Goal: Information Seeking & Learning: Learn about a topic

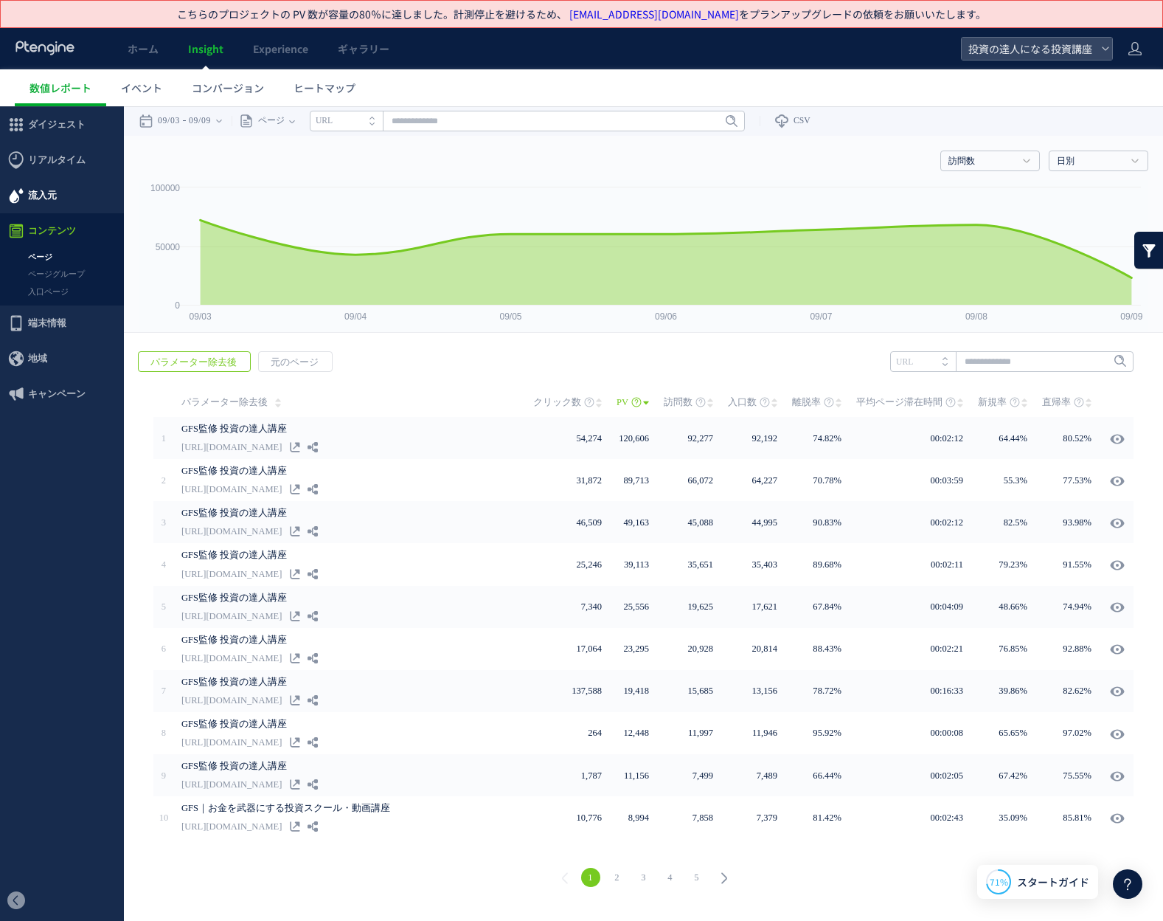
click at [58, 190] on span "流入元" at bounding box center [62, 195] width 124 height 35
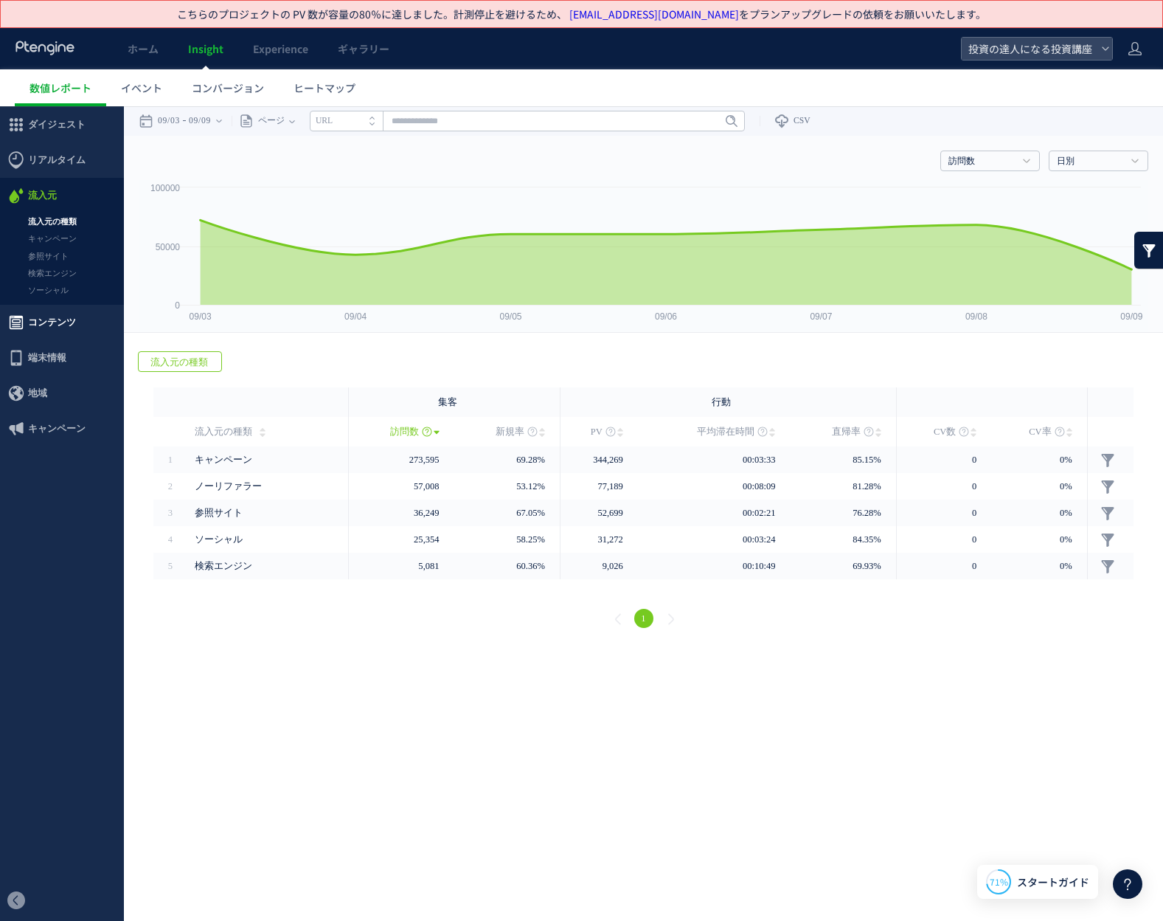
click at [68, 316] on span "コンテンツ" at bounding box center [52, 322] width 48 height 35
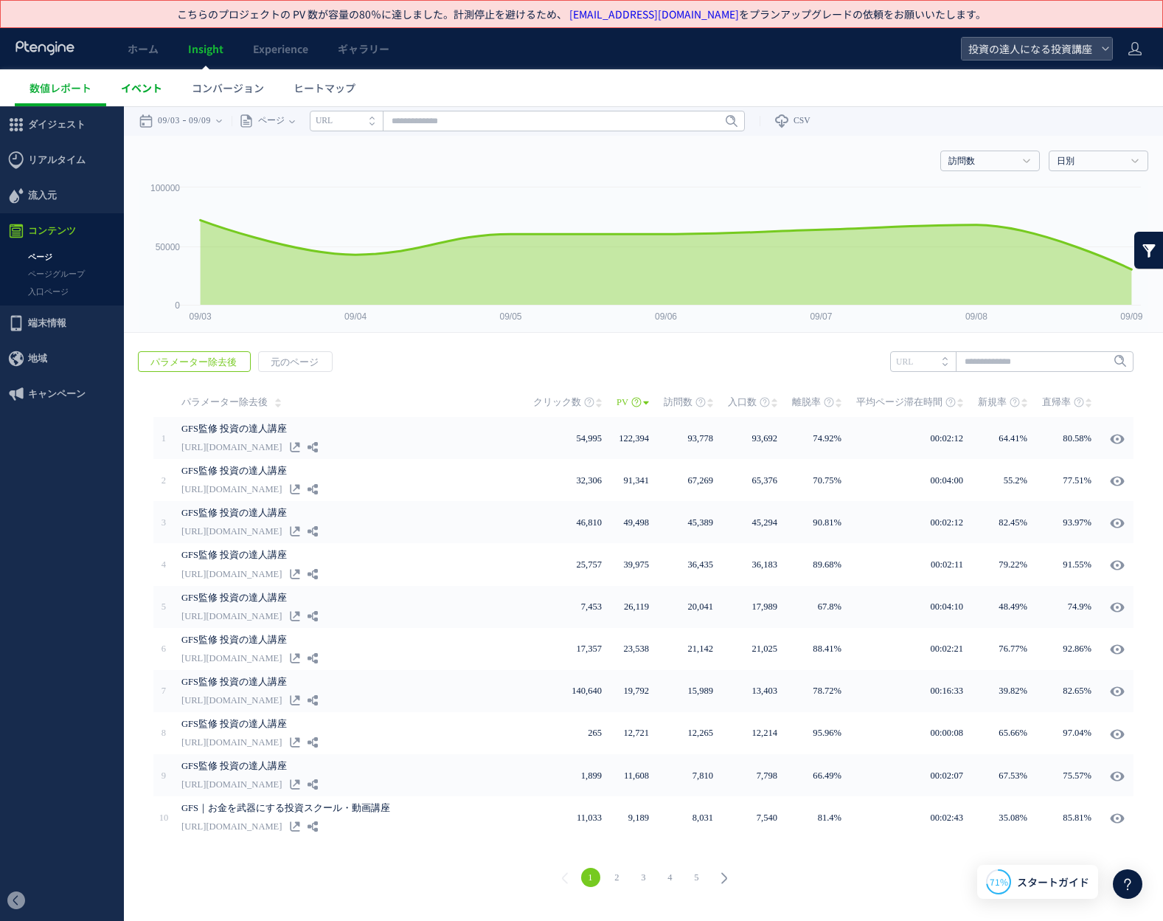
click at [157, 90] on span "イベント" at bounding box center [141, 87] width 41 height 15
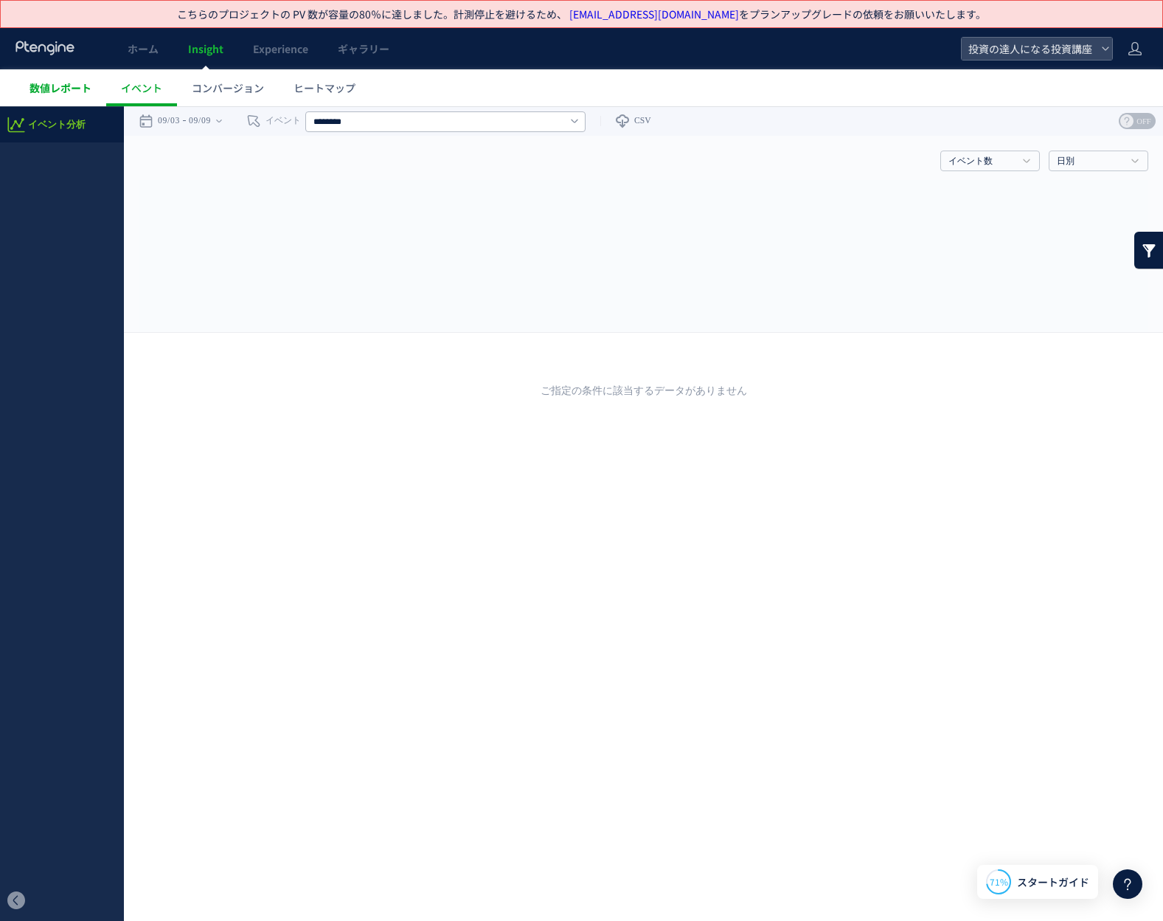
click at [56, 86] on span "数値レポート" at bounding box center [61, 87] width 62 height 15
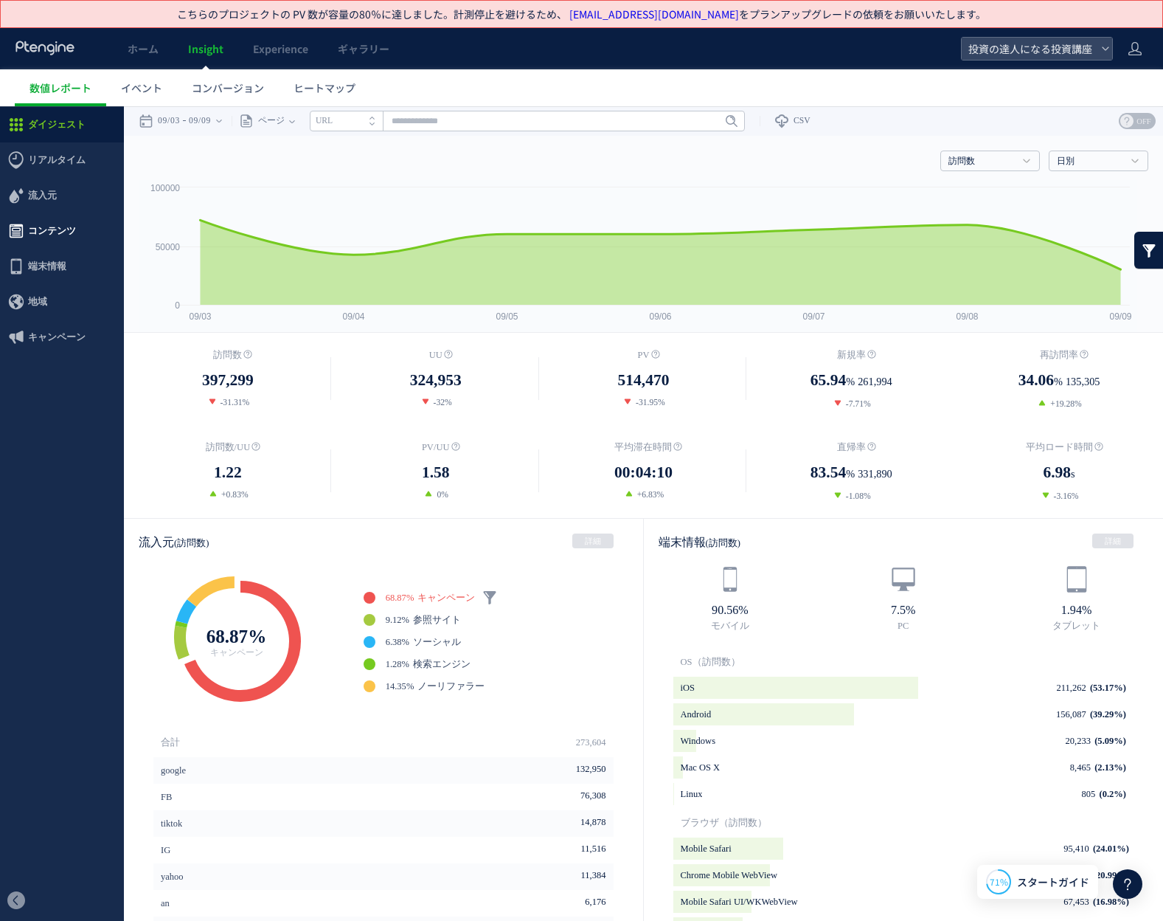
click at [68, 239] on span "コンテンツ" at bounding box center [52, 230] width 48 height 35
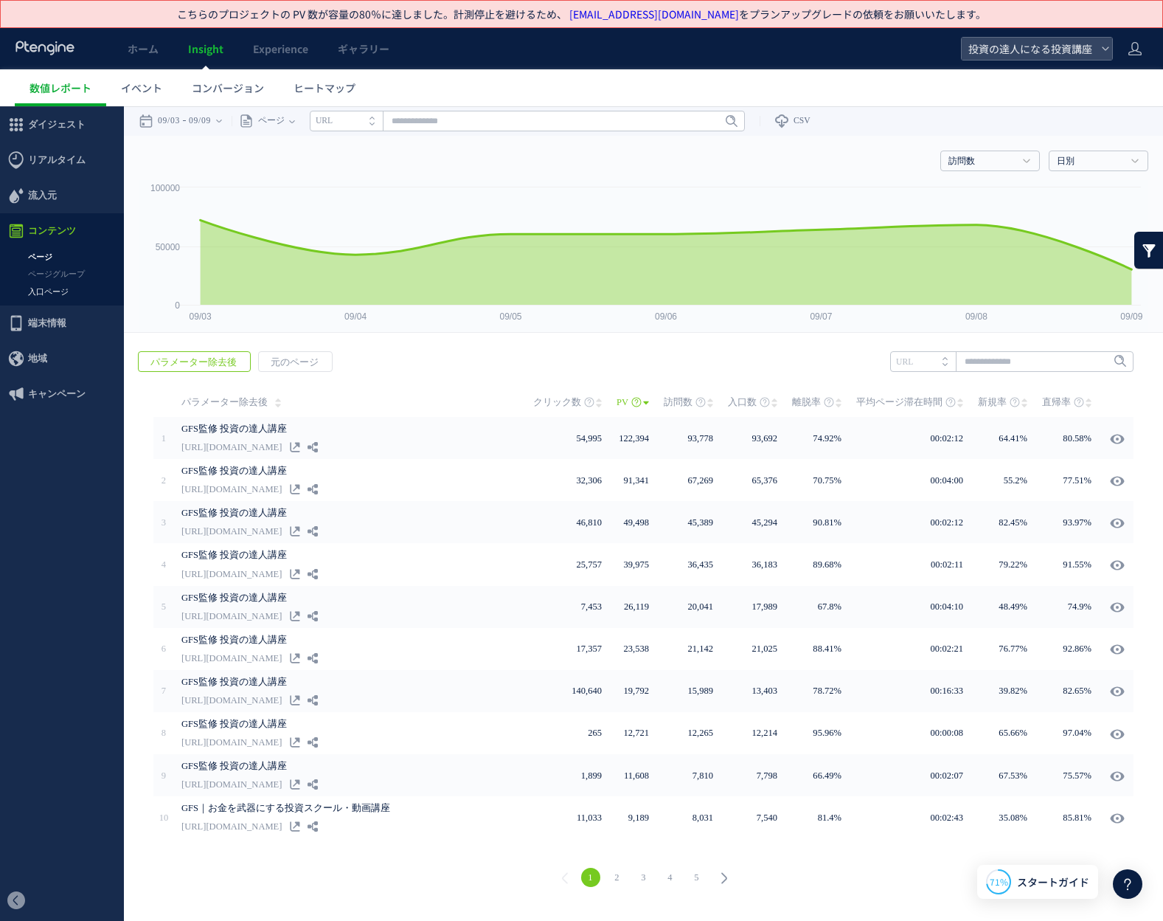
click at [67, 284] on link "入口ページ" at bounding box center [62, 291] width 124 height 17
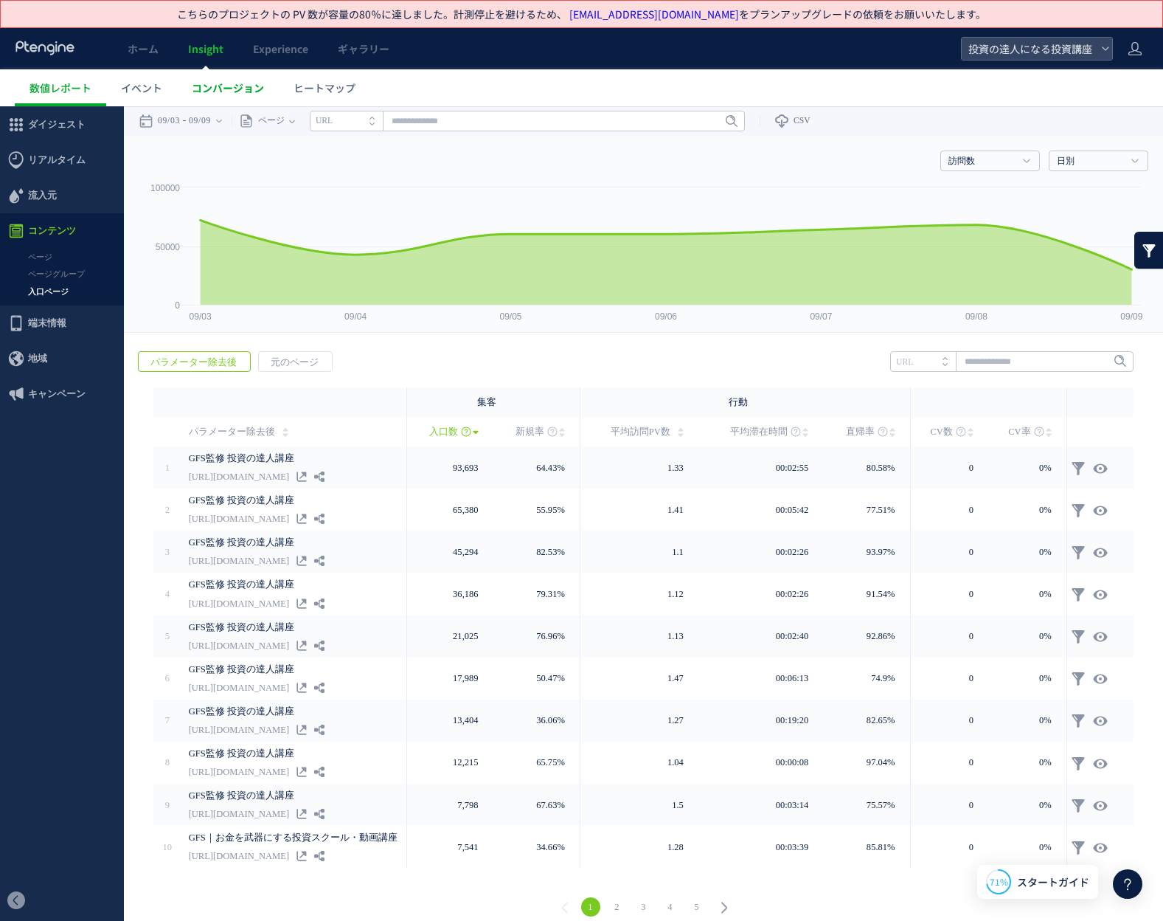
click at [216, 89] on span "コンバージョン" at bounding box center [228, 87] width 72 height 15
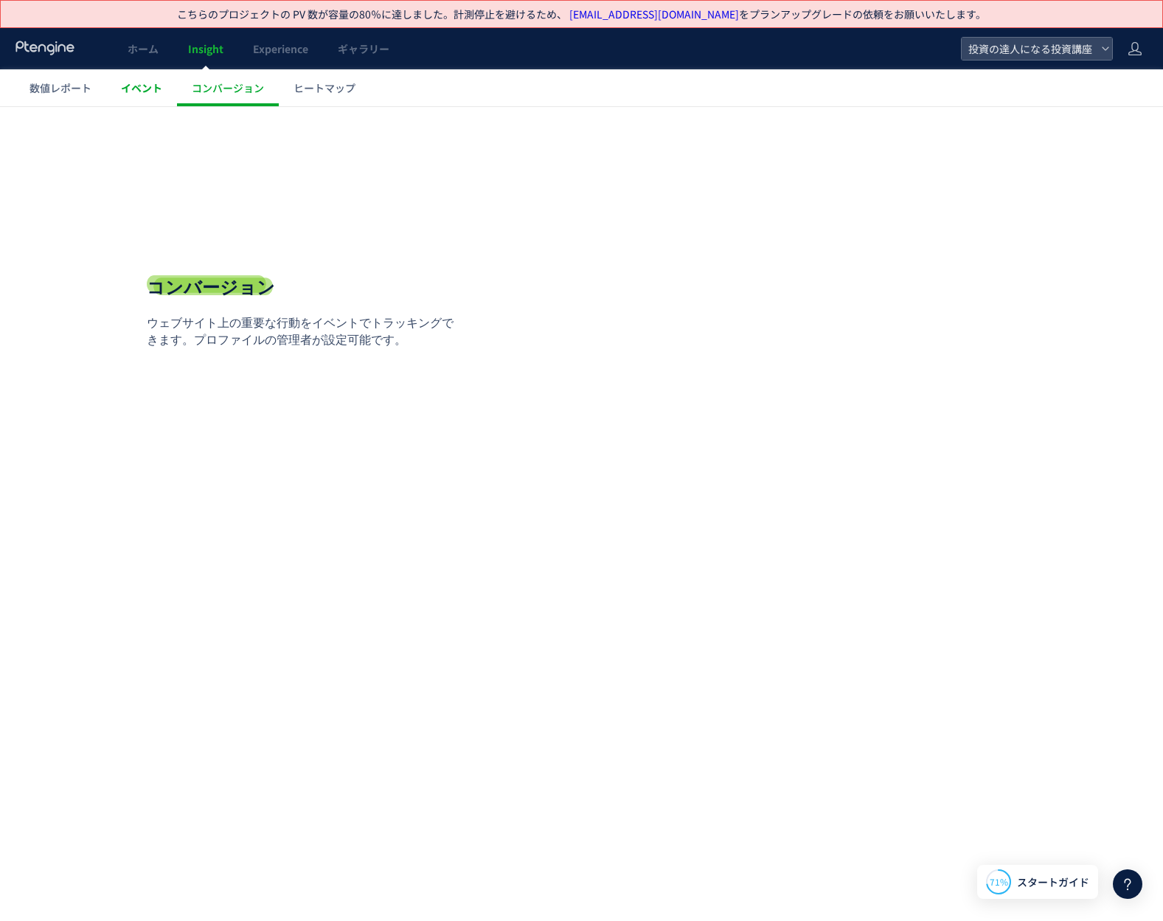
click at [152, 81] on span "イベント" at bounding box center [141, 87] width 41 height 15
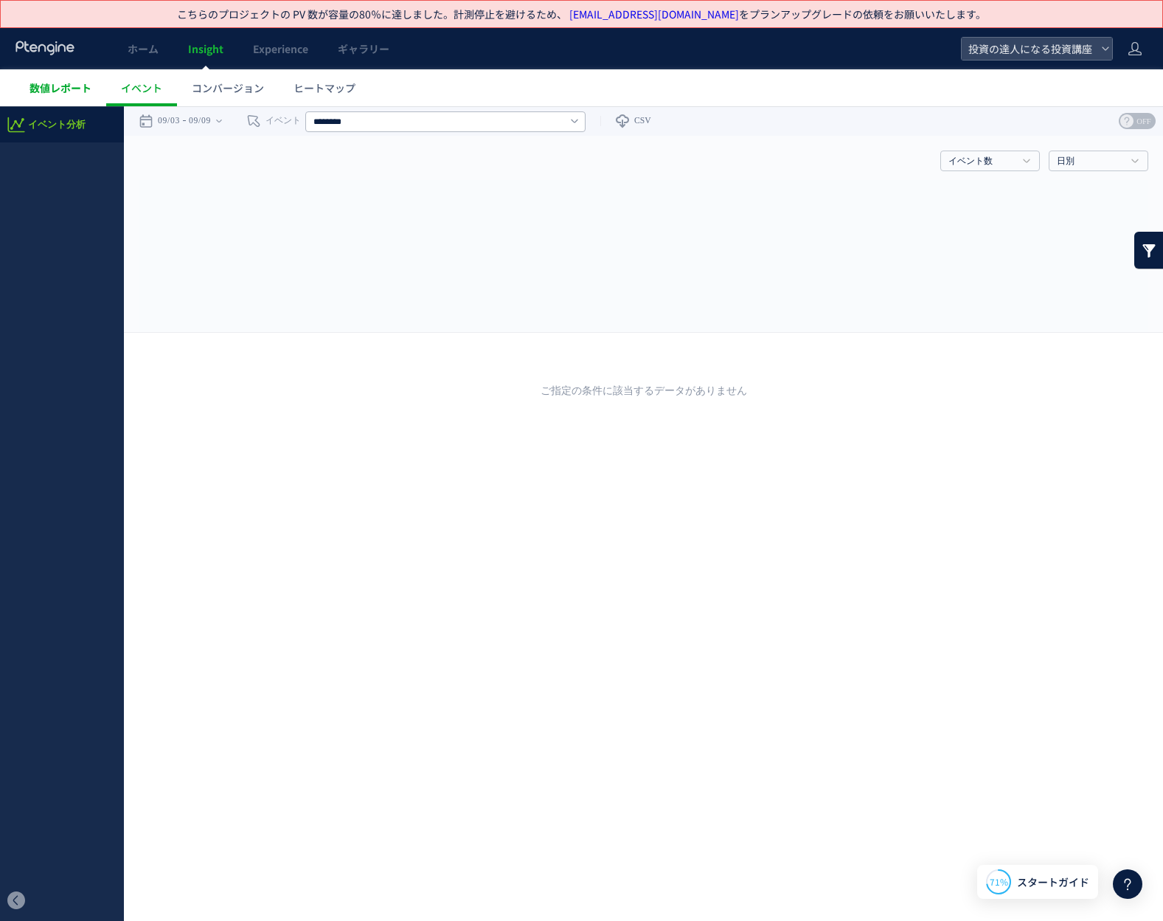
click at [56, 89] on span "数値レポート" at bounding box center [61, 87] width 62 height 15
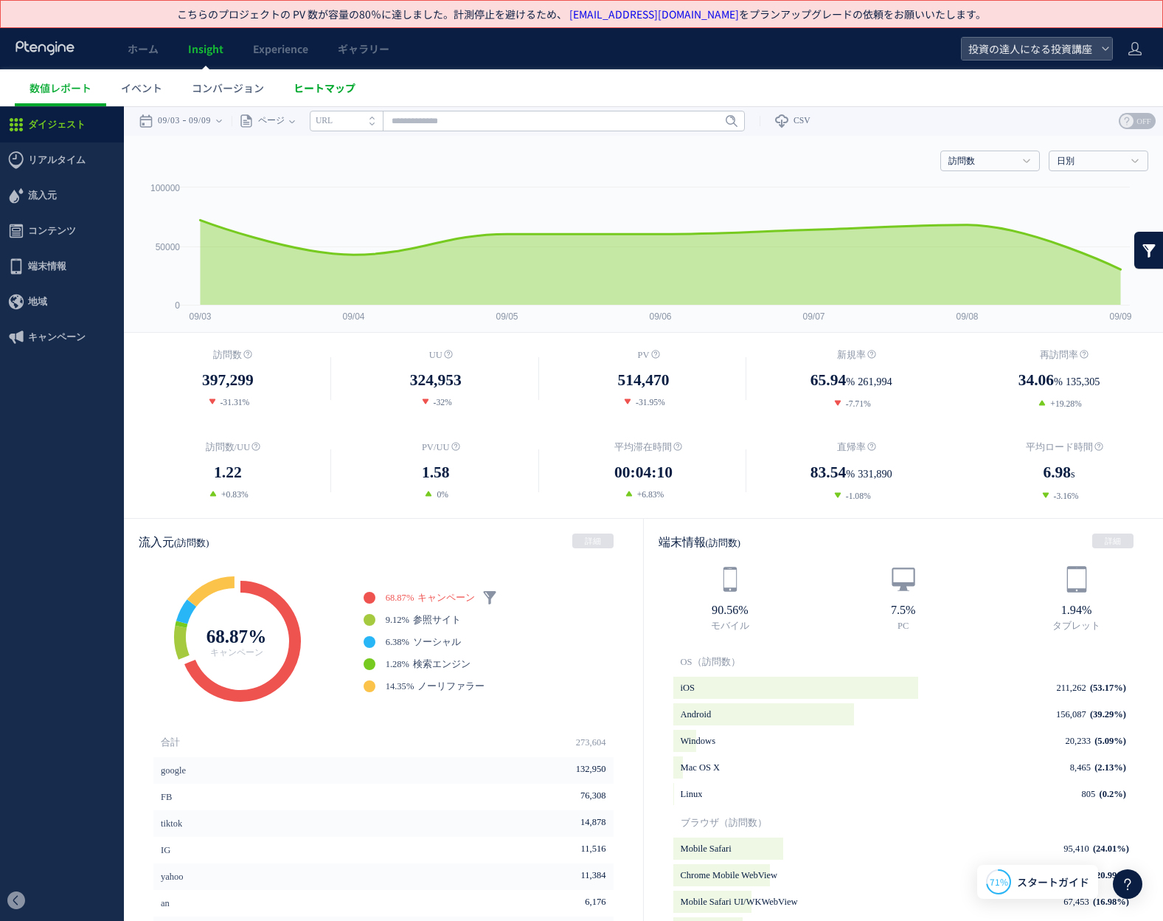
click at [299, 99] on link "ヒートマップ" at bounding box center [324, 87] width 91 height 37
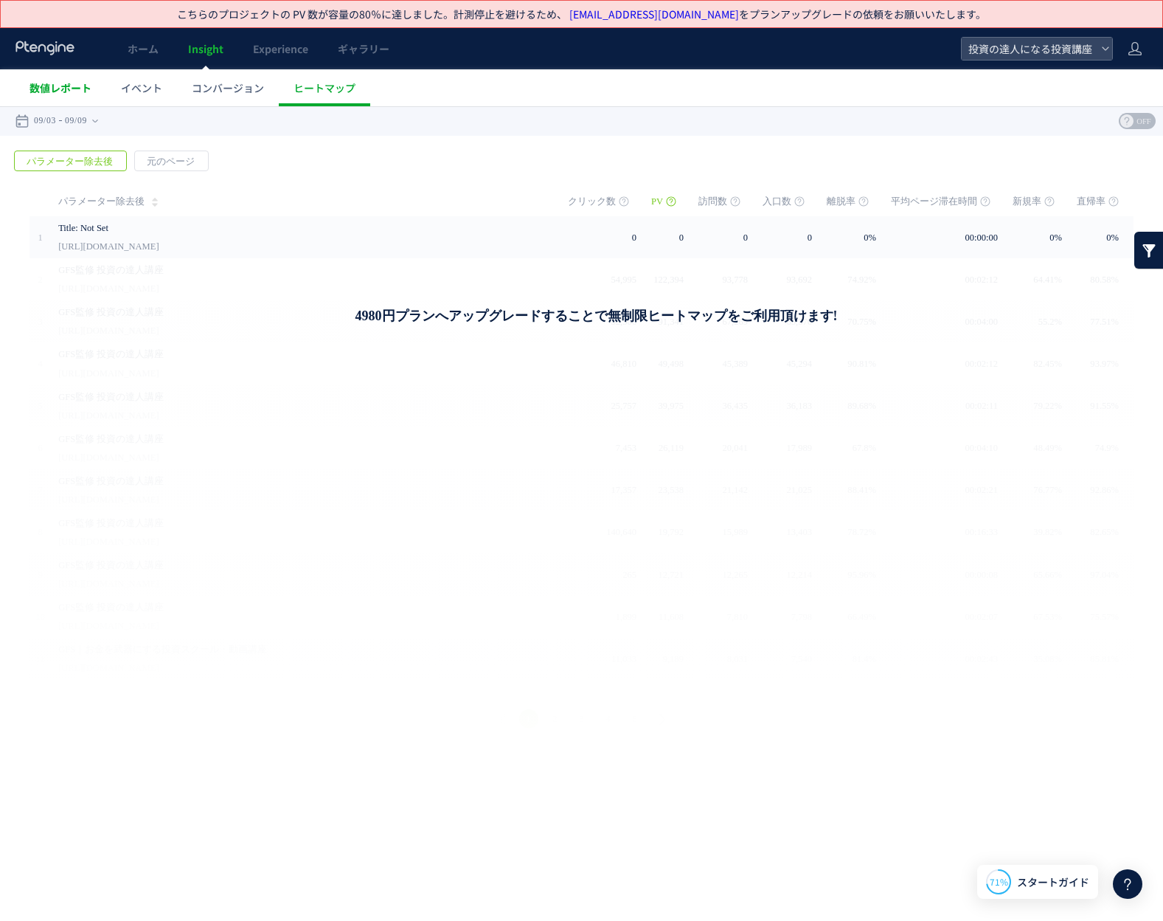
click at [83, 92] on span "数値レポート" at bounding box center [61, 87] width 62 height 15
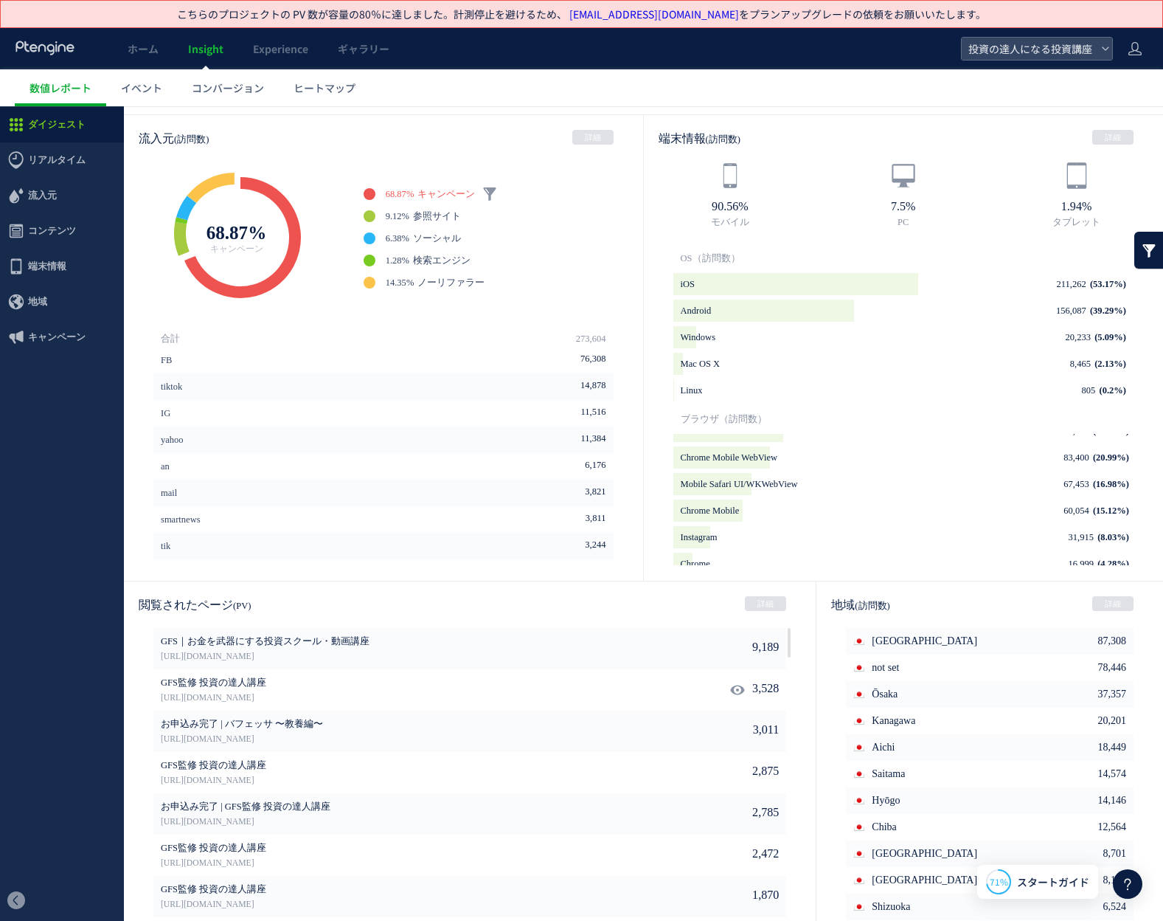
scroll to position [420, 0]
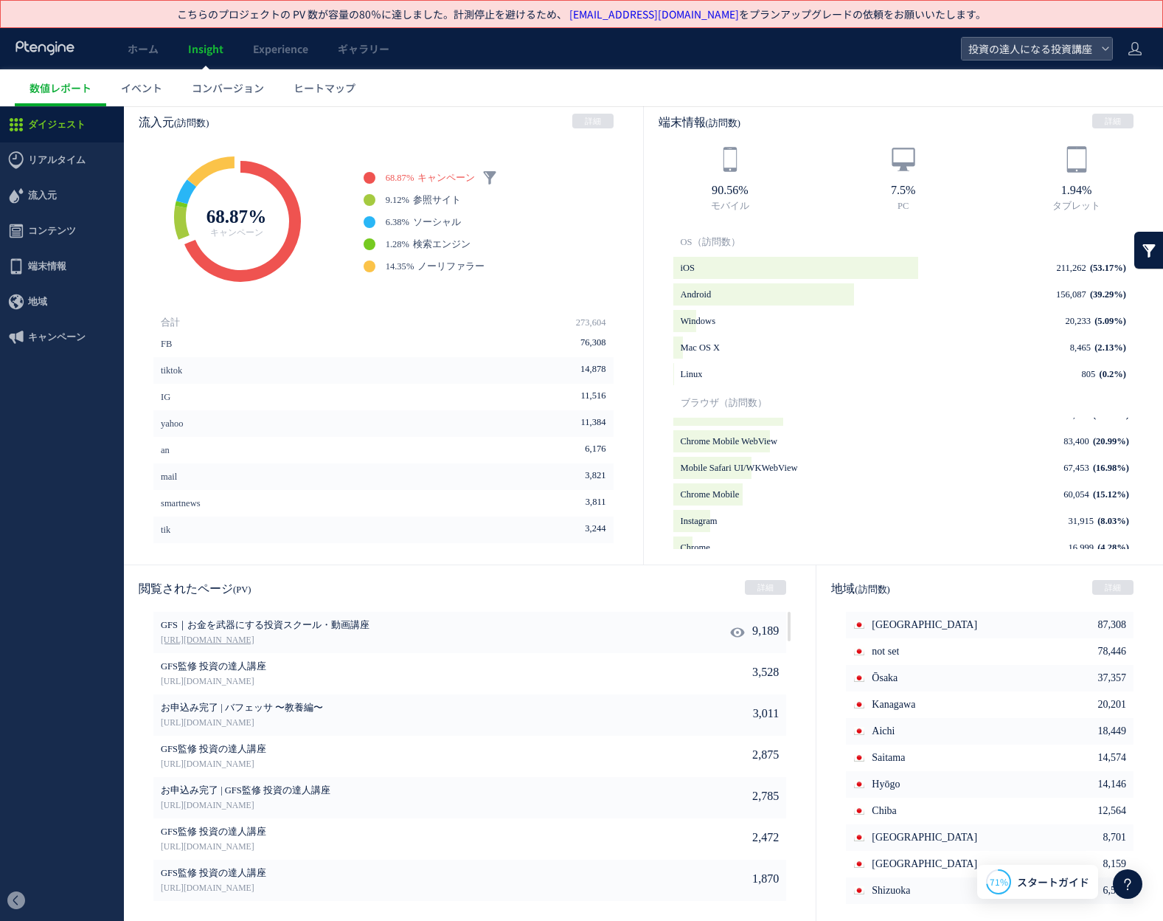
click at [581, 642] on link "[URL][DOMAIN_NAME]" at bounding box center [403, 640] width 485 height 13
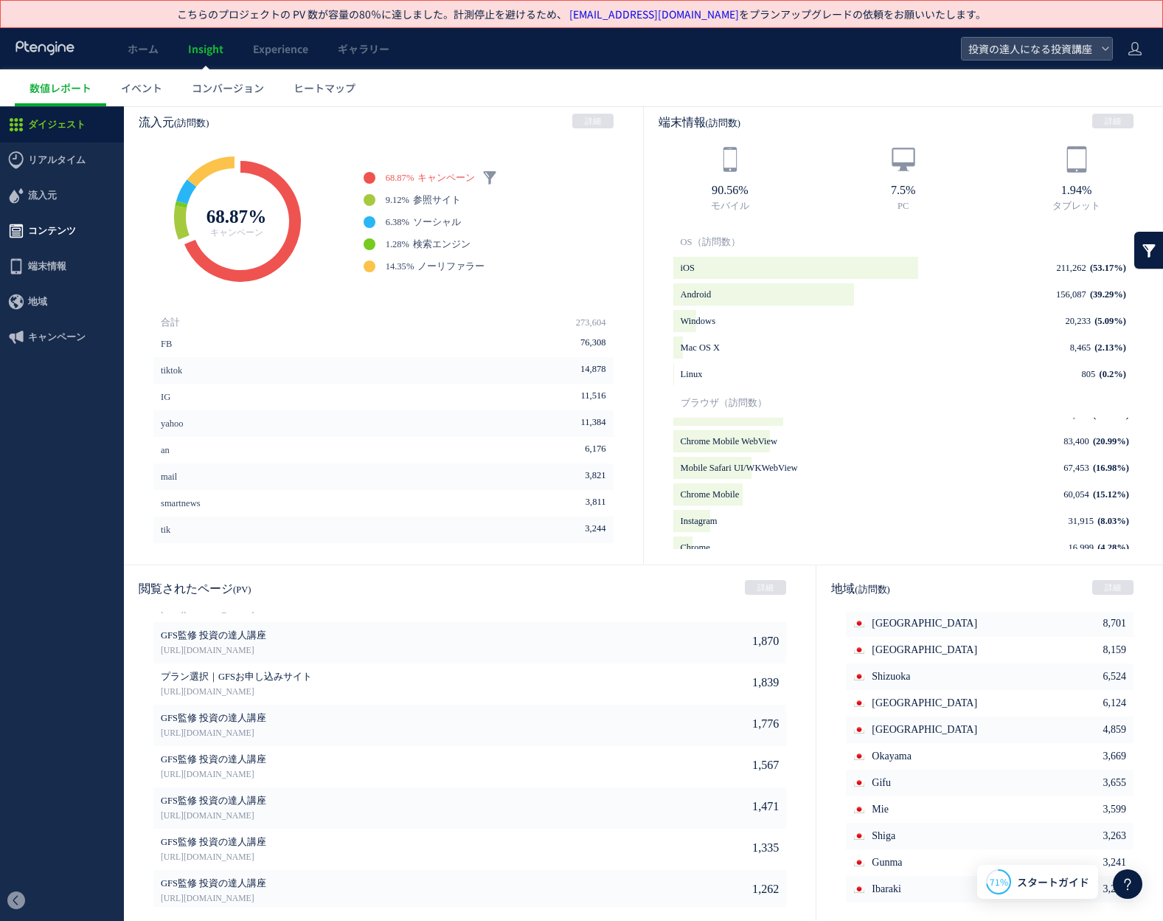
click at [69, 223] on span "コンテンツ" at bounding box center [52, 230] width 48 height 35
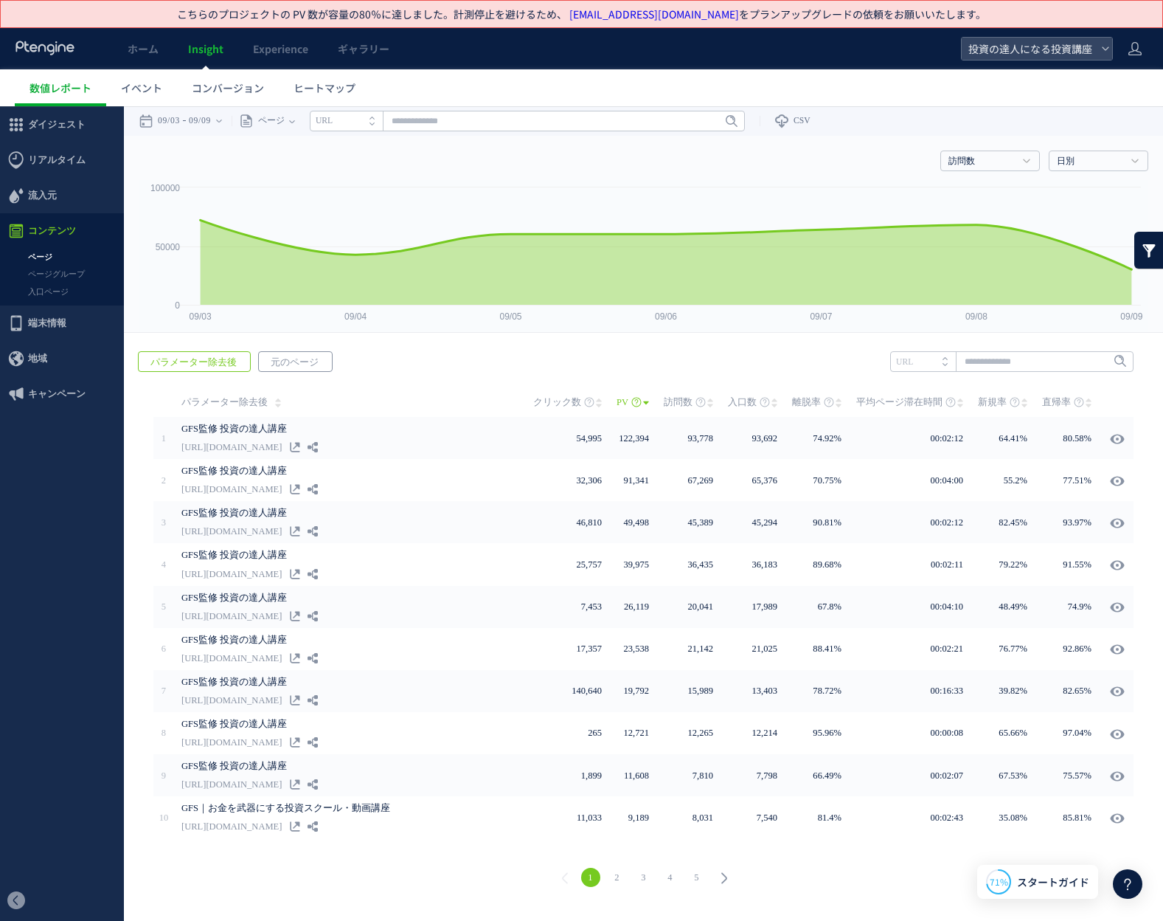
click at [294, 369] on span "元のページ" at bounding box center [295, 362] width 72 height 21
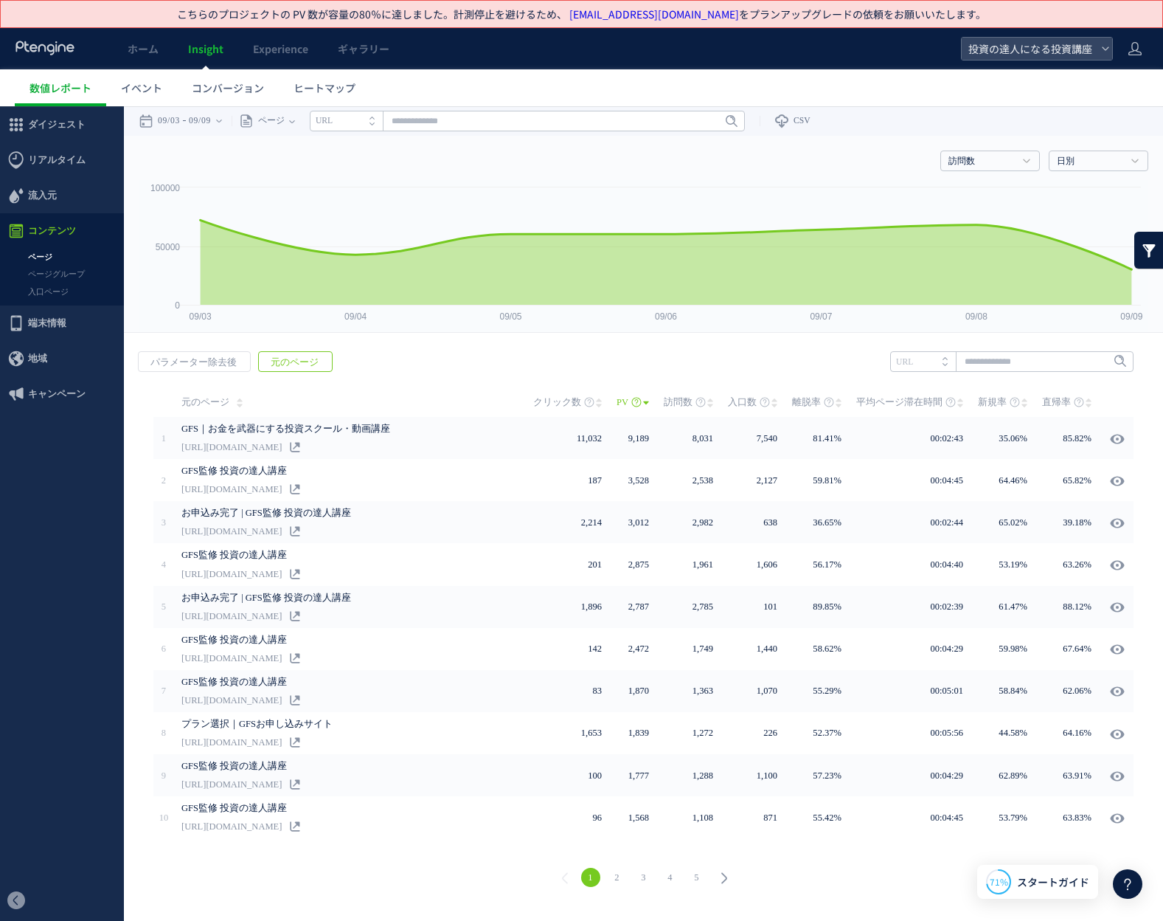
click at [202, 361] on span "パラメーター除去後" at bounding box center [194, 362] width 110 height 21
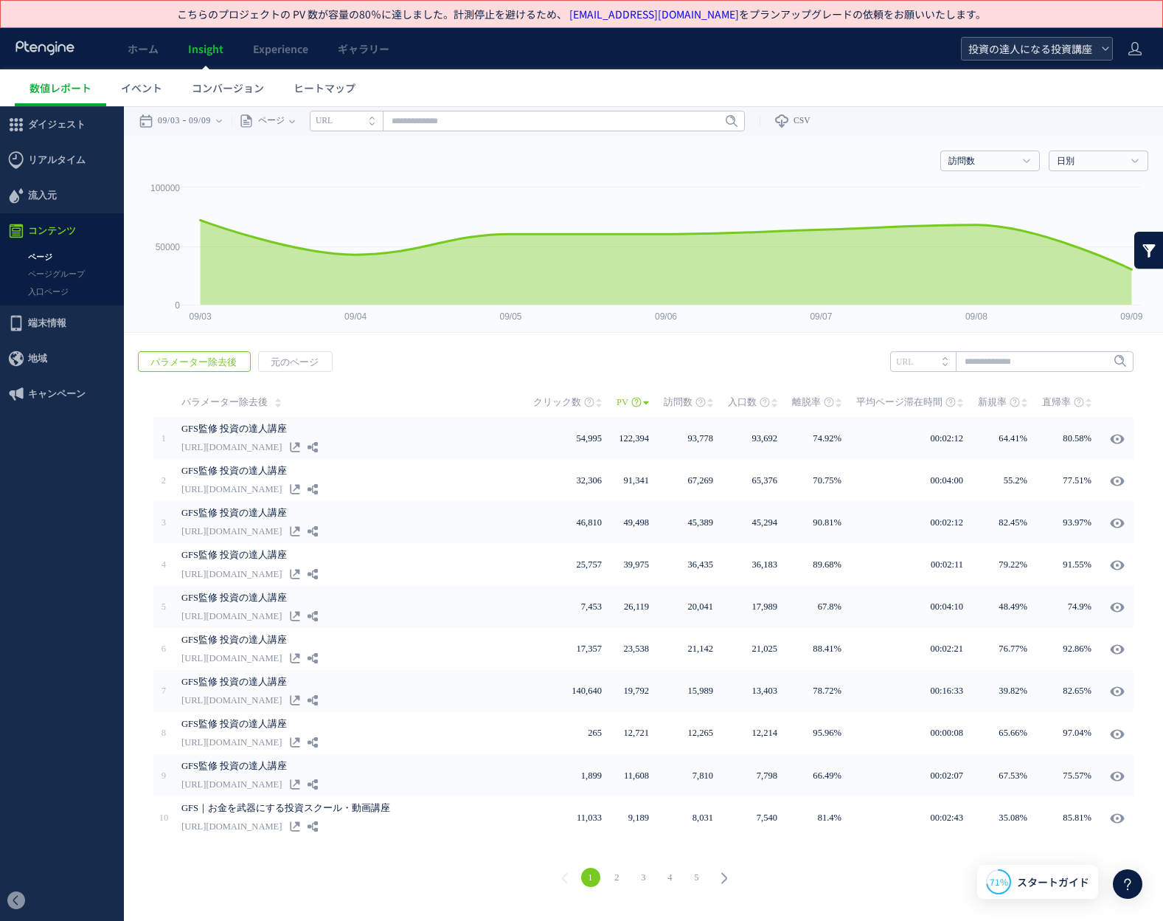
click at [1048, 50] on span "投資の達人になる投資講座" at bounding box center [1029, 49] width 131 height 22
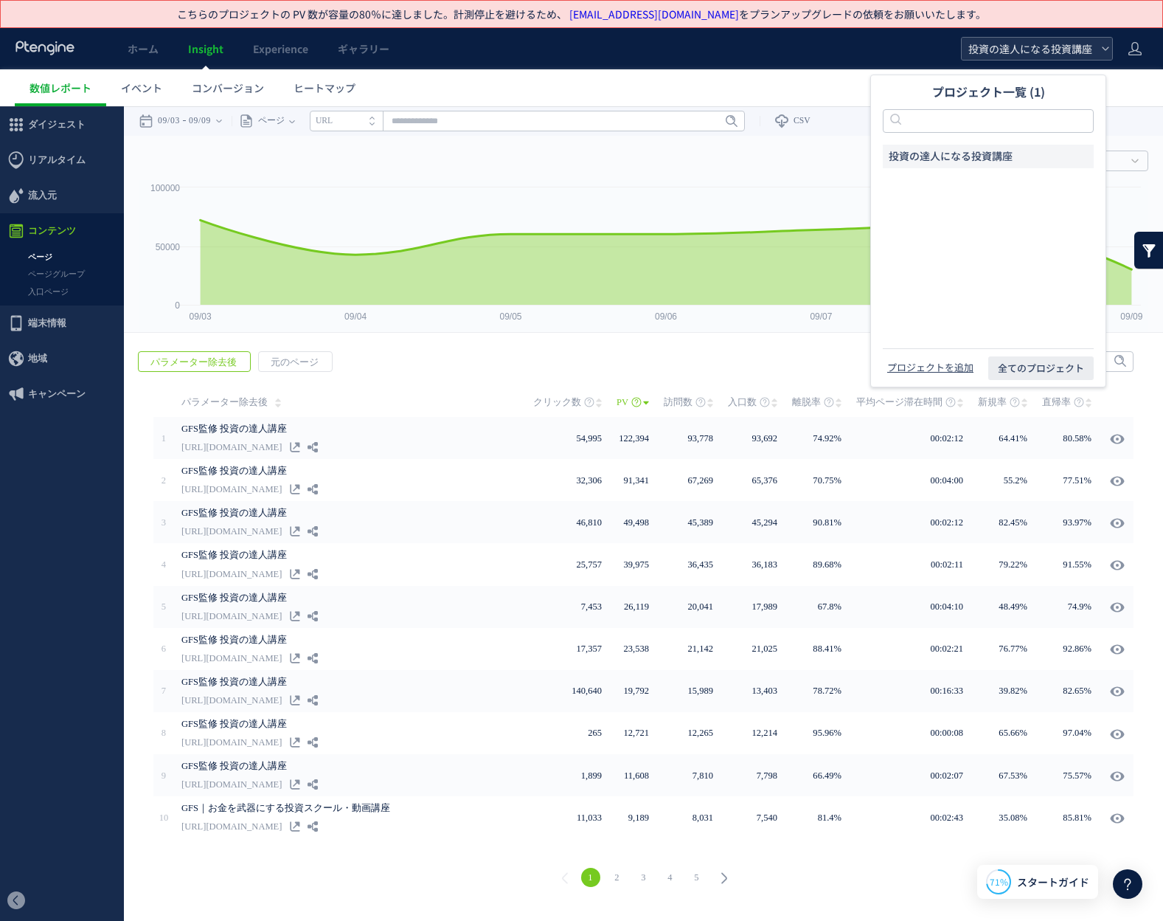
click at [1048, 49] on span "投資の達人になる投資講座" at bounding box center [1029, 49] width 131 height 22
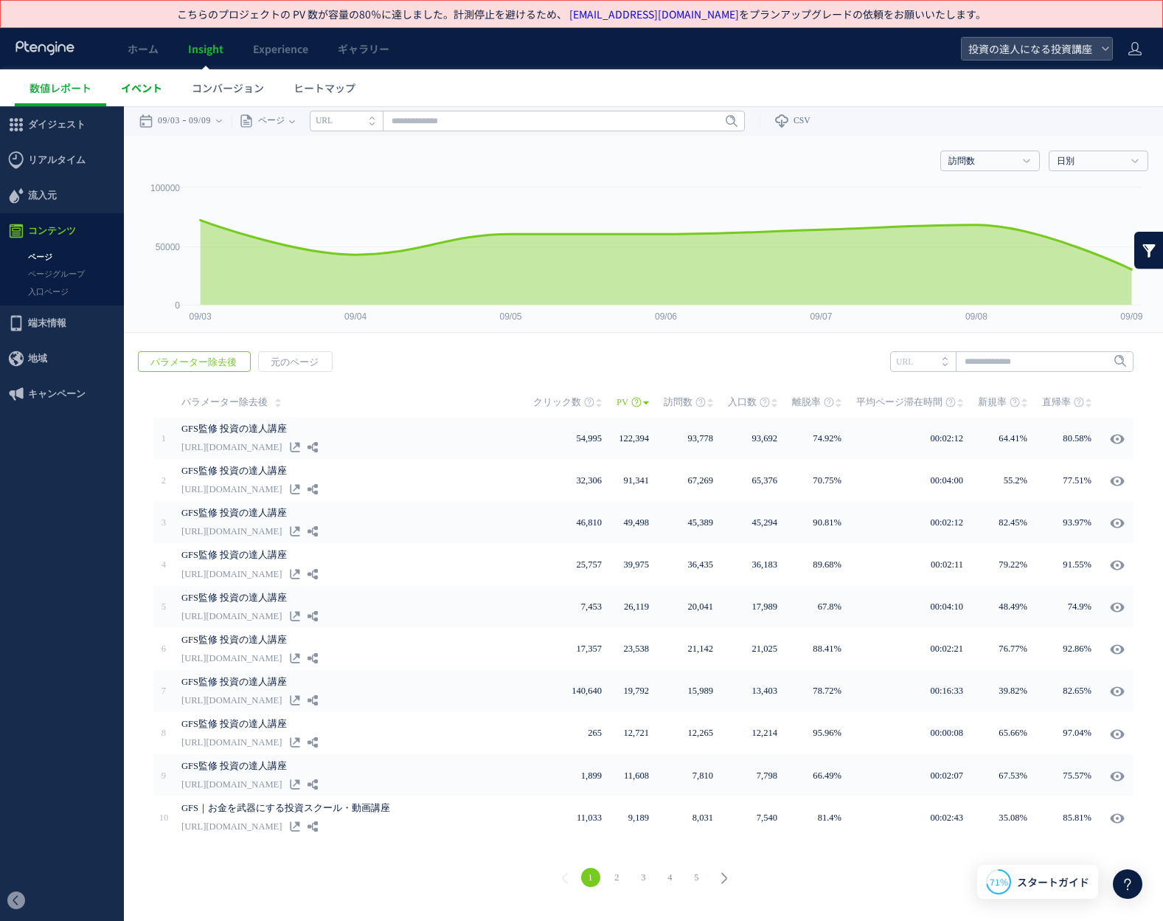
click at [143, 88] on span "イベント" at bounding box center [141, 87] width 41 height 15
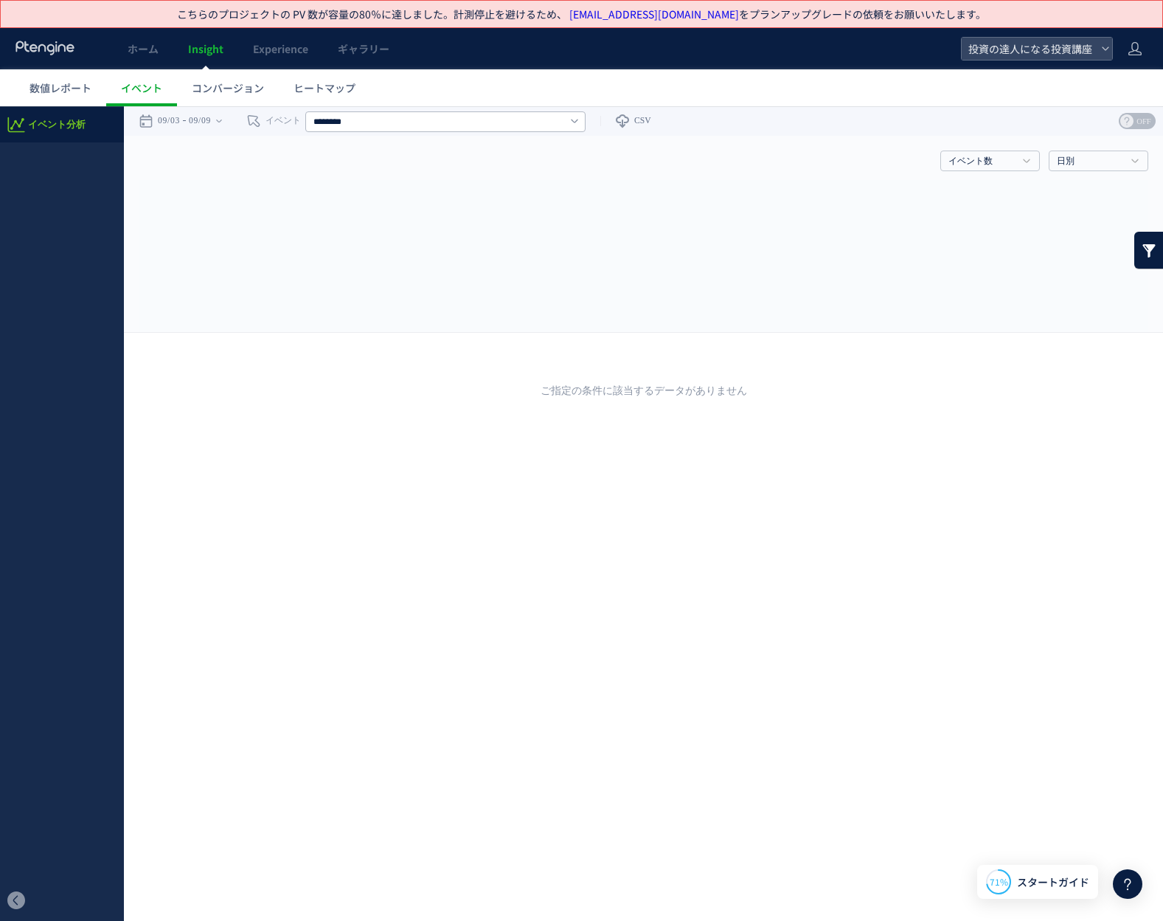
click at [406, 131] on div "******** すべてのイベント" at bounding box center [445, 121] width 280 height 30
click at [408, 125] on input "text" at bounding box center [445, 121] width 280 height 21
click at [210, 122] on time "09/09" at bounding box center [200, 121] width 22 height 30
type input "********"
click at [210, 122] on time "09/09" at bounding box center [200, 121] width 22 height 30
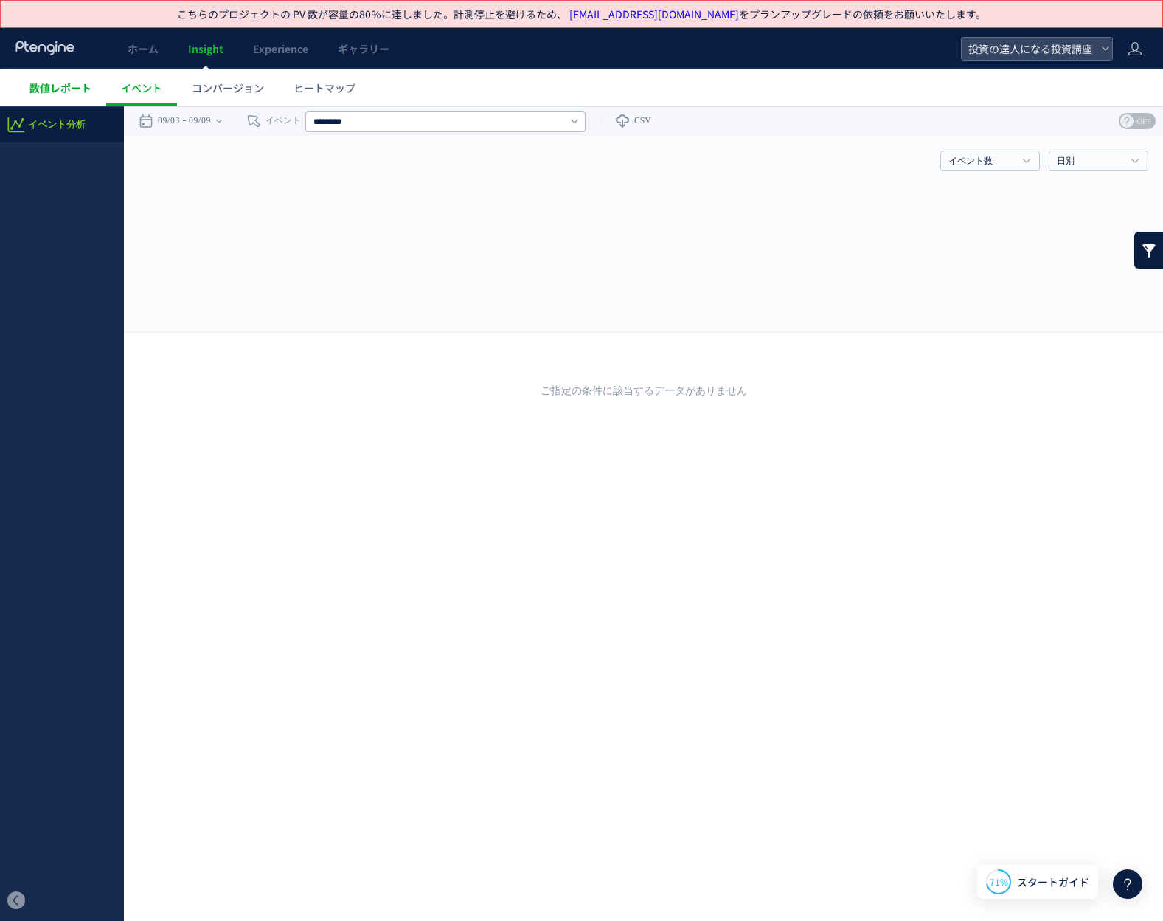
click at [92, 82] on link "数値レポート" at bounding box center [60, 87] width 91 height 37
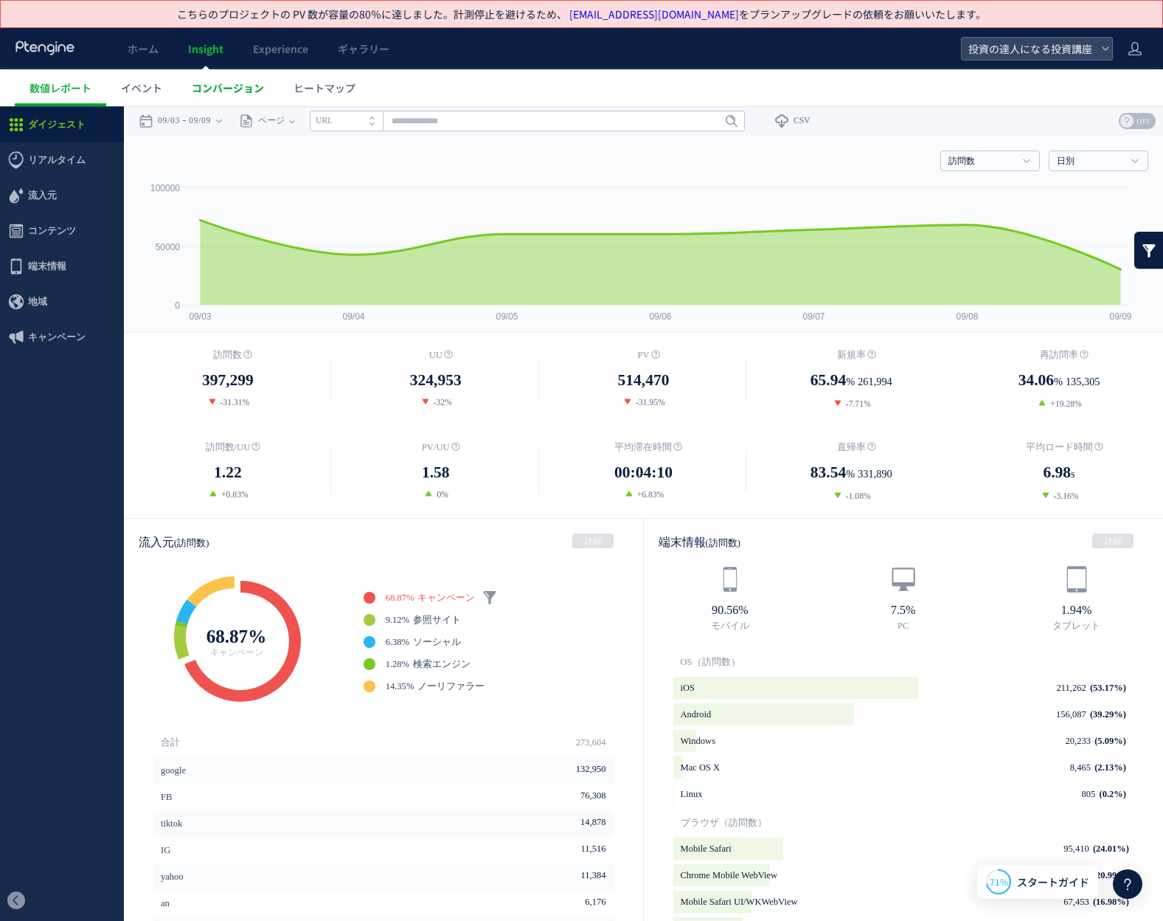
click at [224, 94] on span "コンバージョン" at bounding box center [228, 87] width 72 height 15
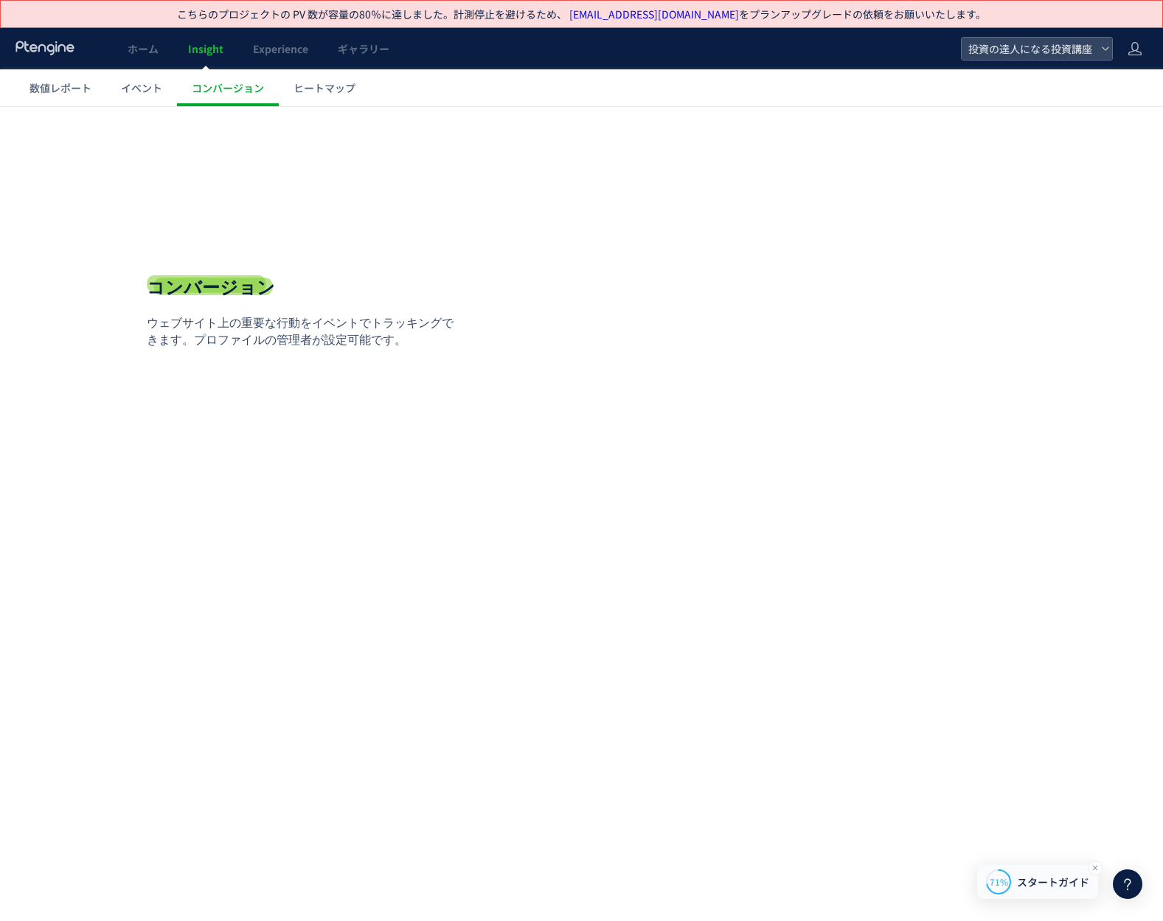
click at [1045, 877] on span "スタートガイド" at bounding box center [1053, 881] width 72 height 15
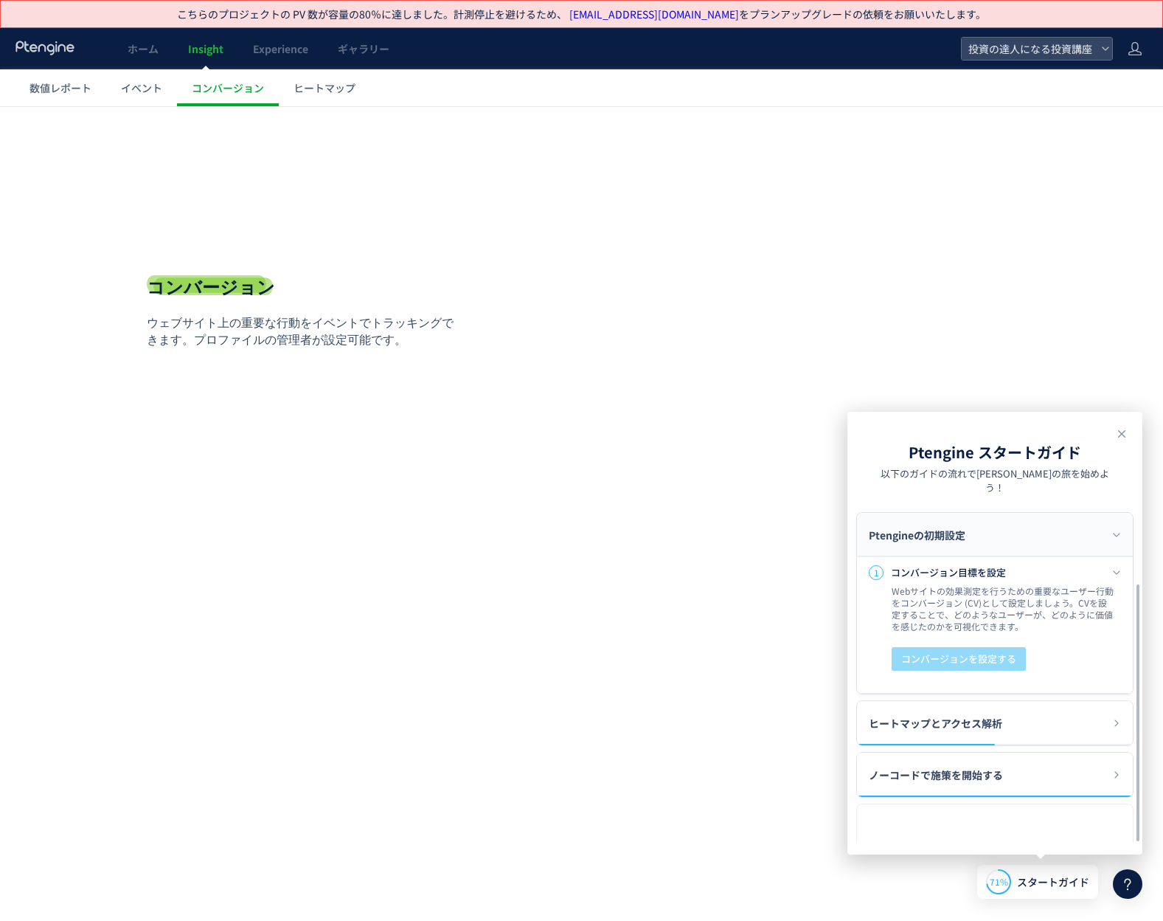
scroll to position [118, 0]
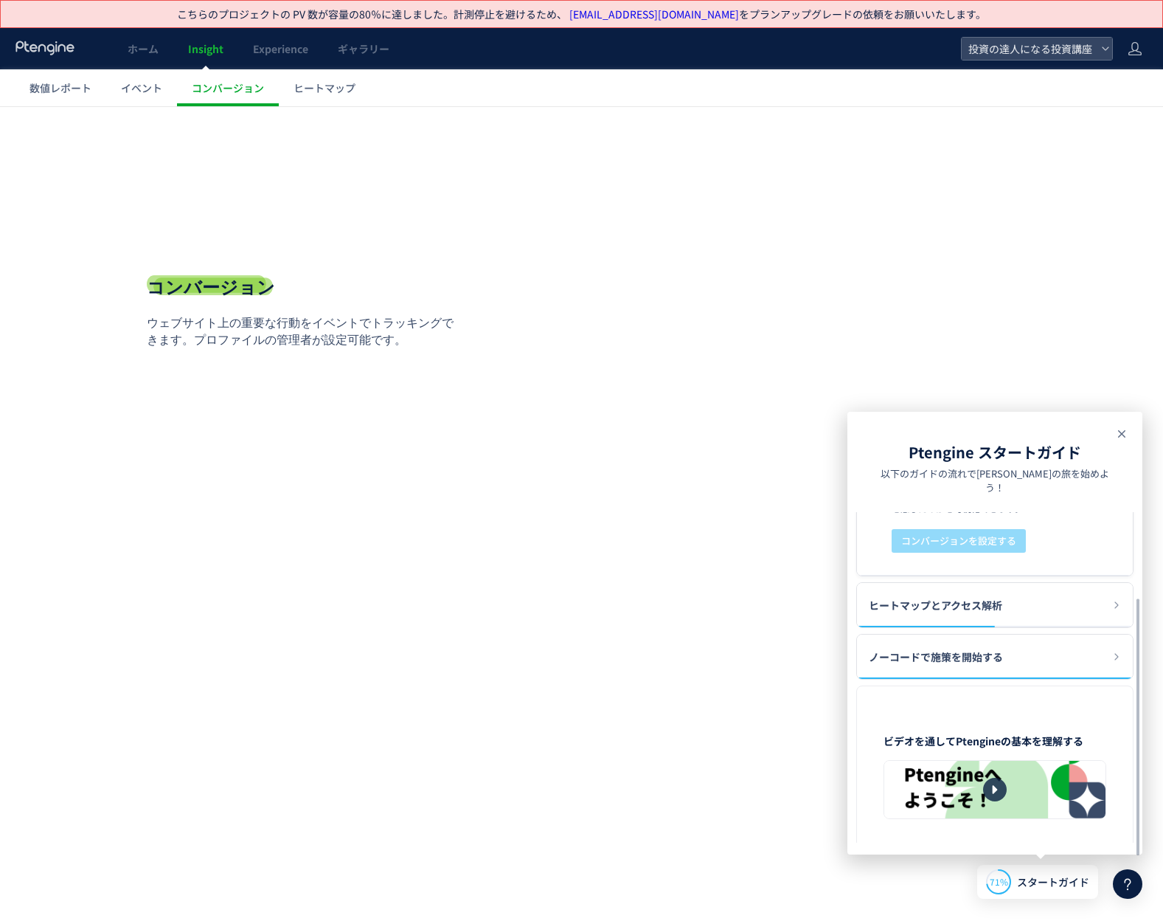
click at [1122, 432] on icon at bounding box center [1122, 434] width 18 height 18
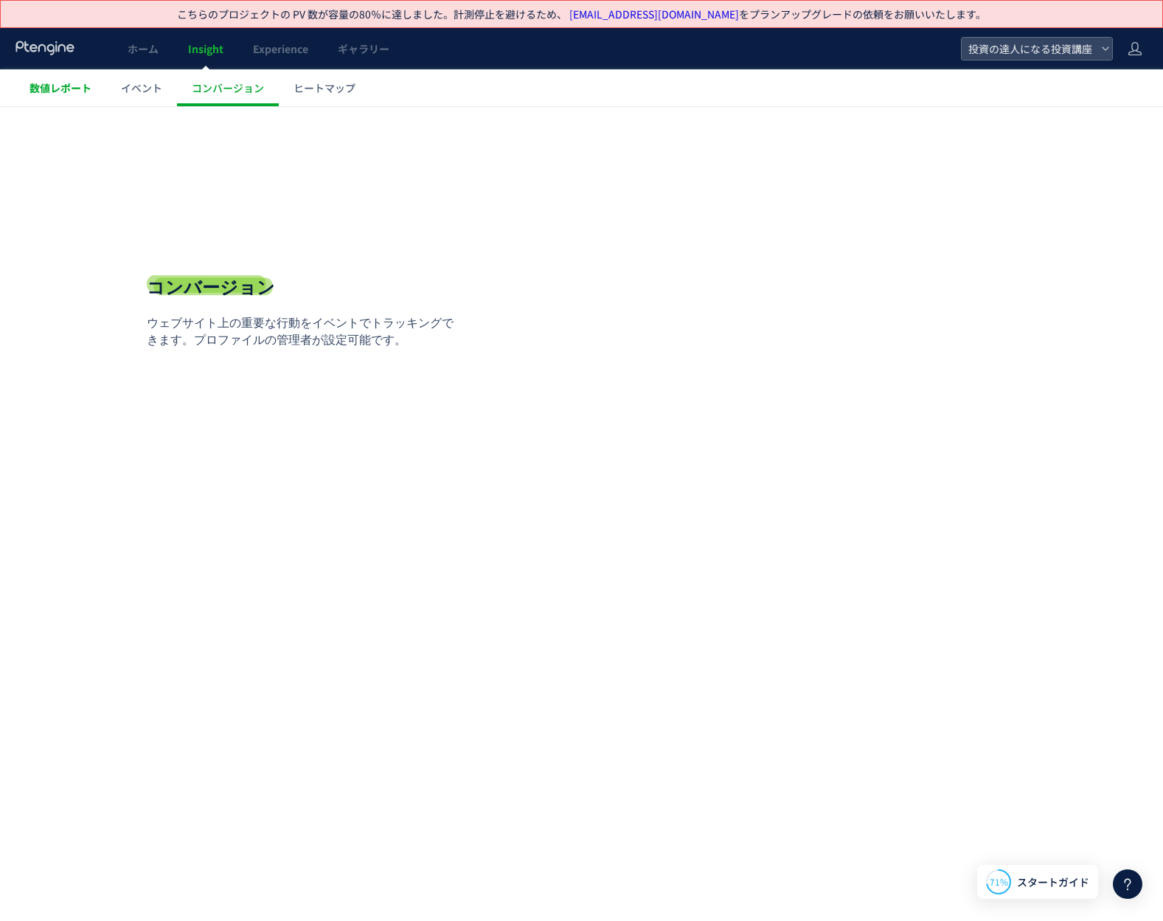
click at [80, 91] on span "数値レポート" at bounding box center [61, 87] width 62 height 15
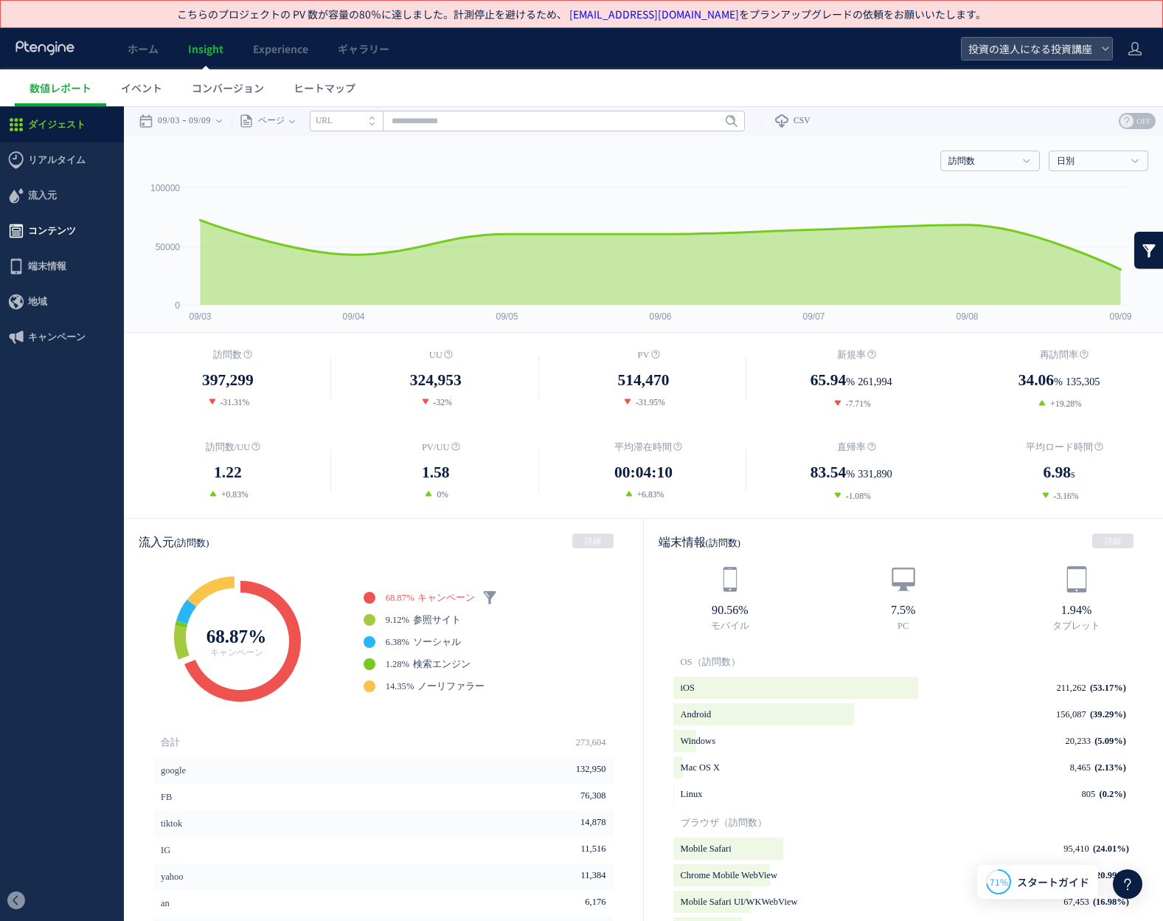
click at [54, 234] on span "コンテンツ" at bounding box center [52, 230] width 48 height 35
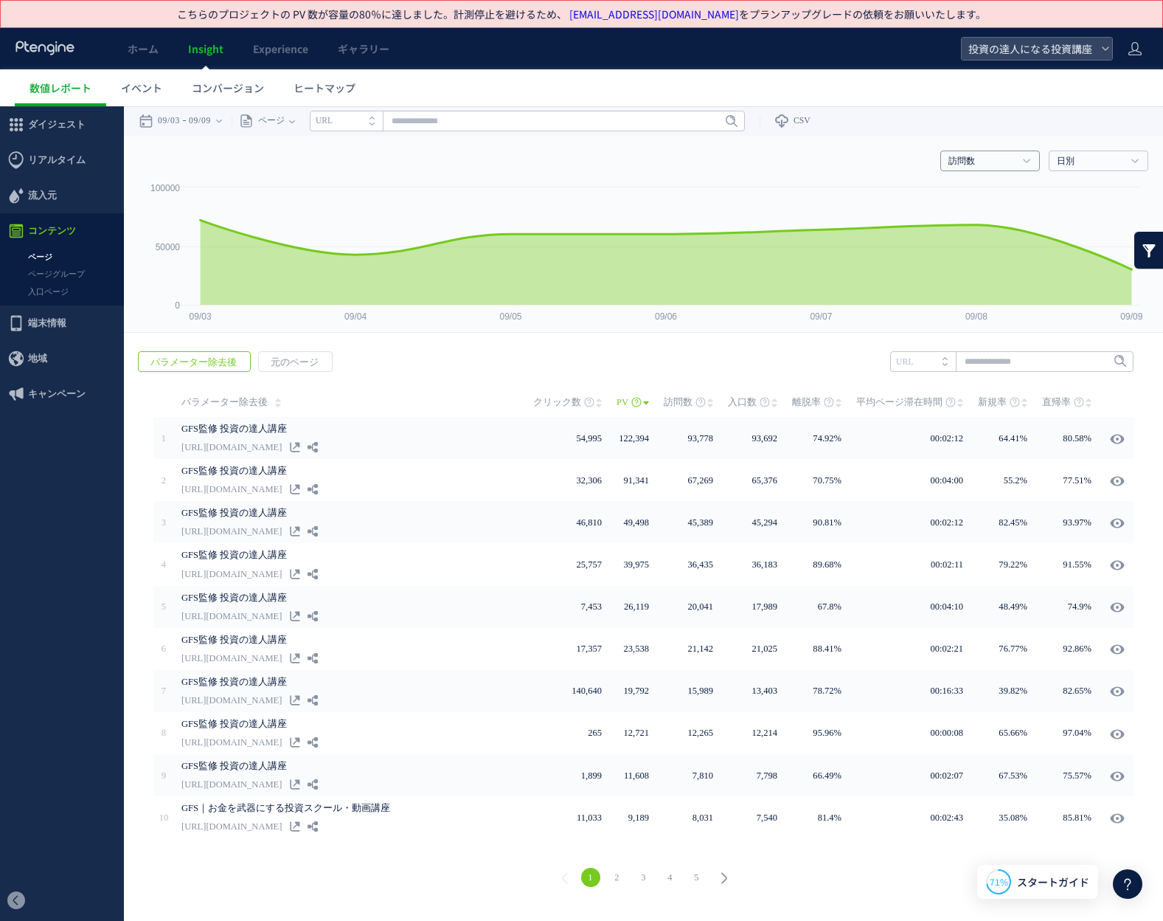
click at [960, 164] on link "訪問数" at bounding box center [982, 161] width 67 height 13
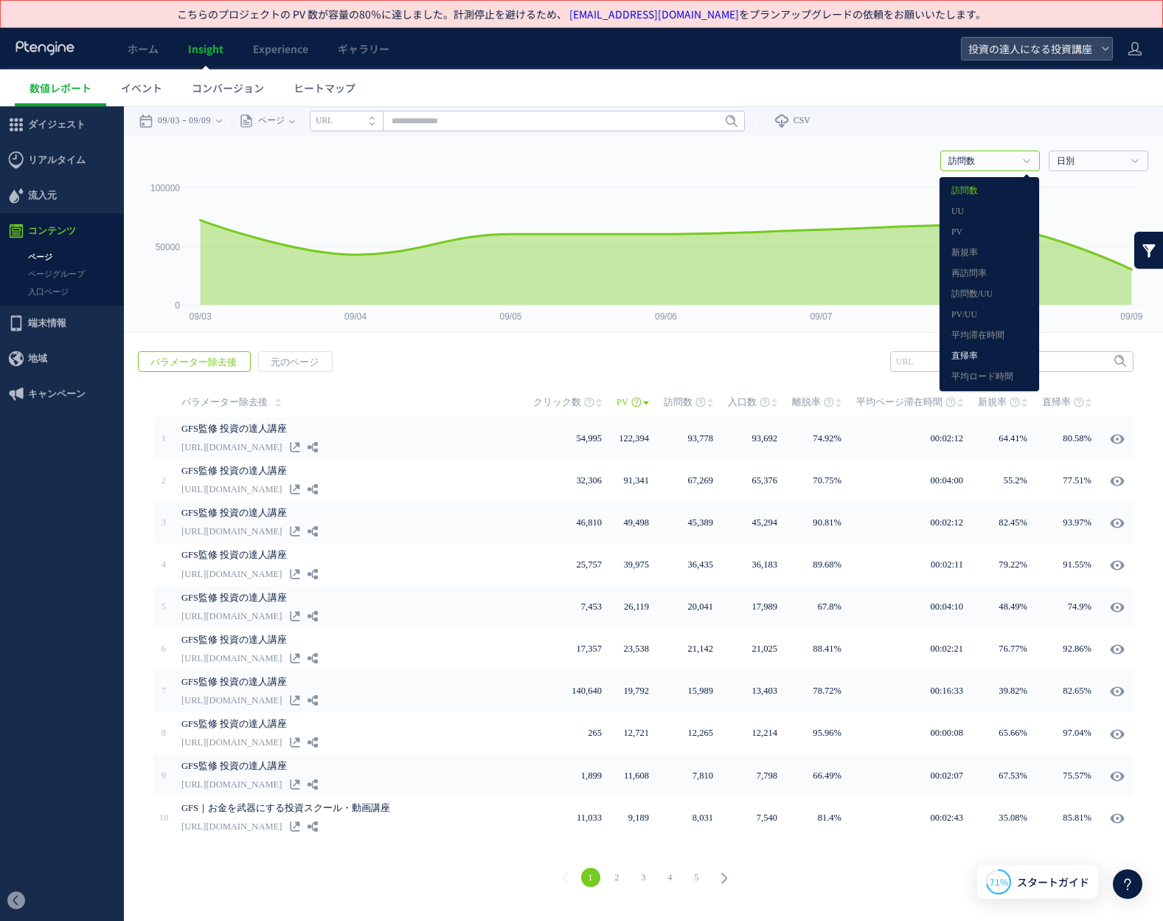
click at [969, 349] on link "直帰率" at bounding box center [990, 356] width 76 height 19
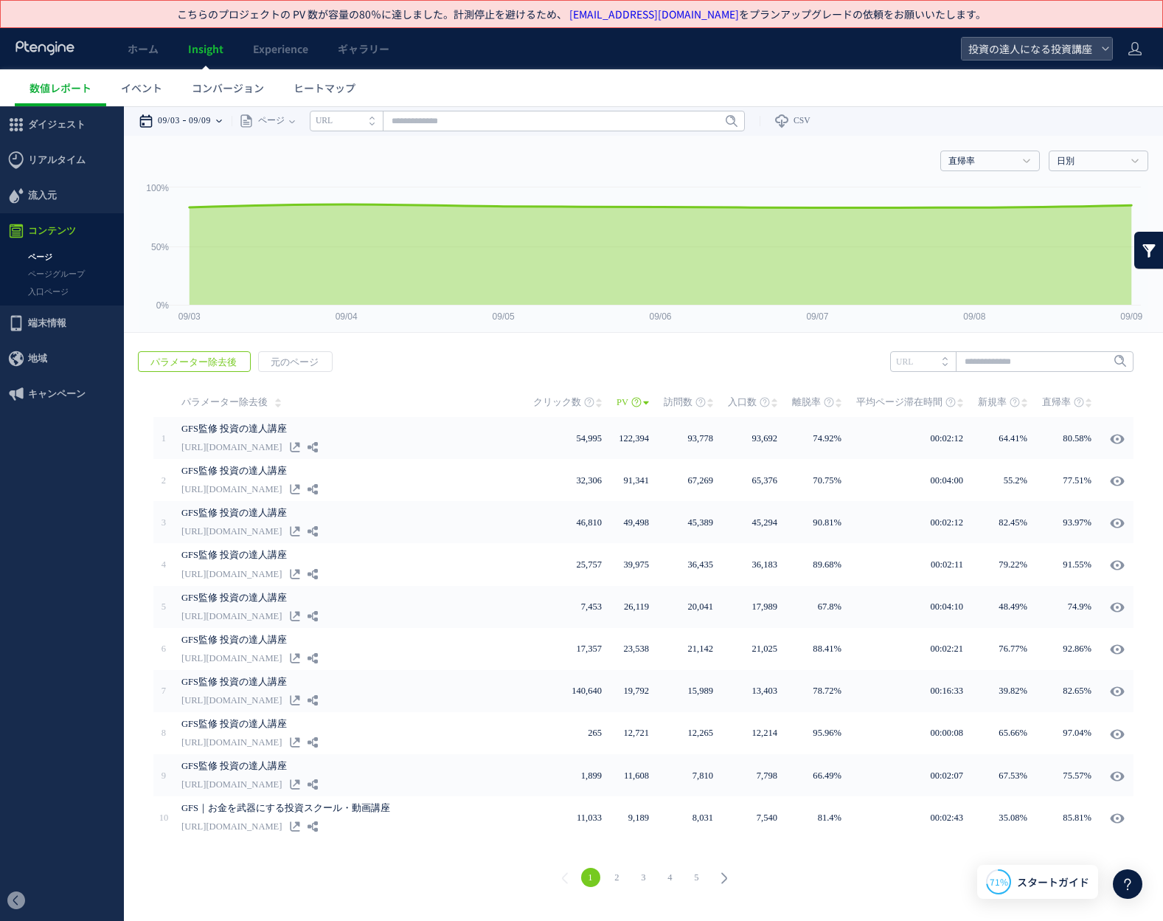
click at [179, 119] on time "09/03" at bounding box center [169, 121] width 22 height 30
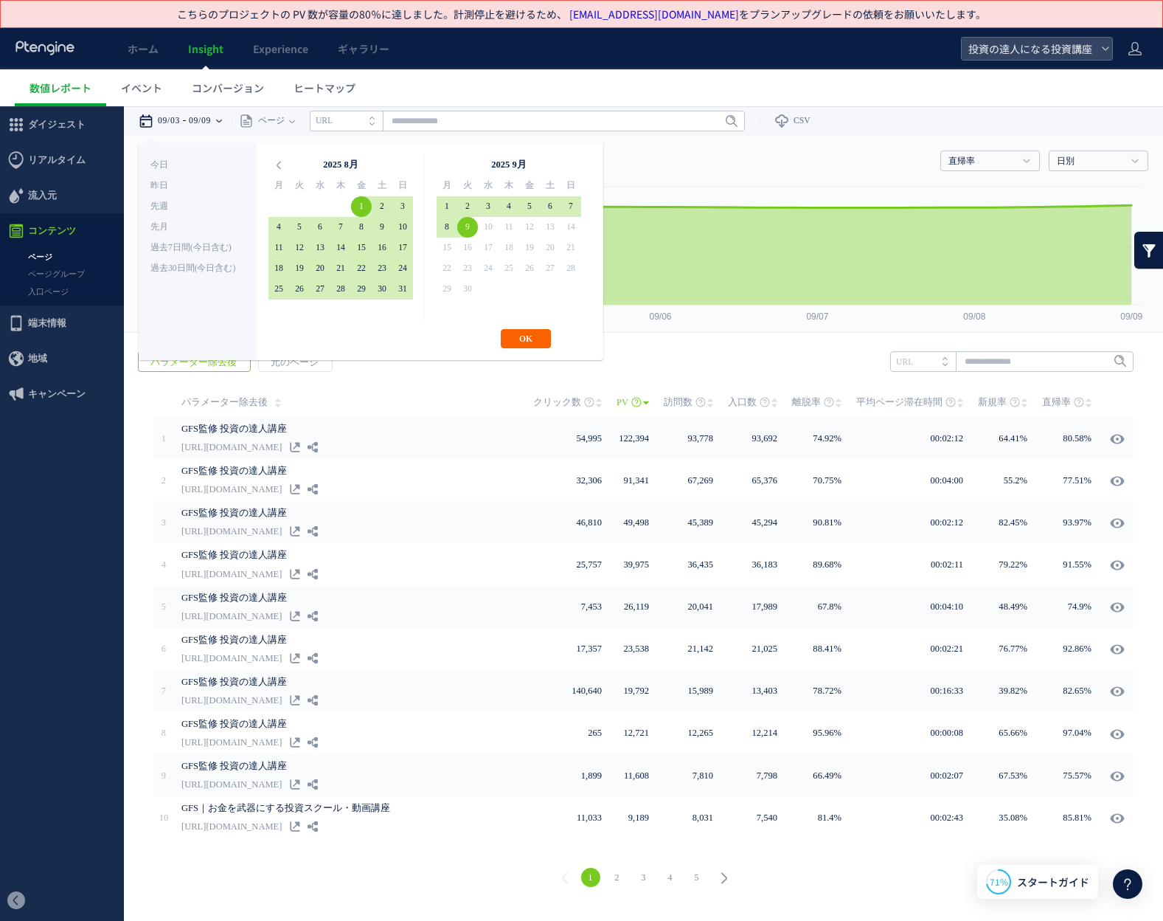
click at [547, 337] on button "OK" at bounding box center [526, 338] width 50 height 19
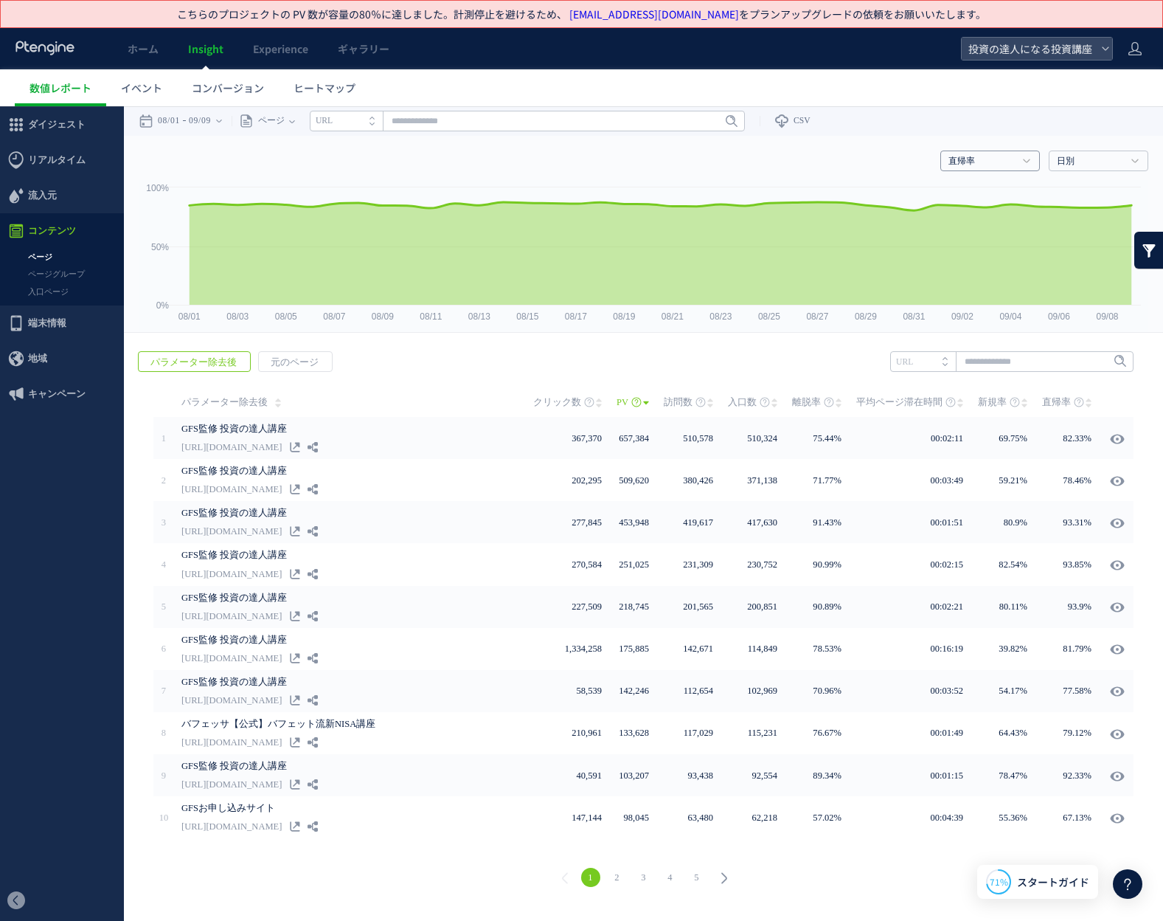
click at [977, 160] on link "直帰率" at bounding box center [982, 161] width 67 height 13
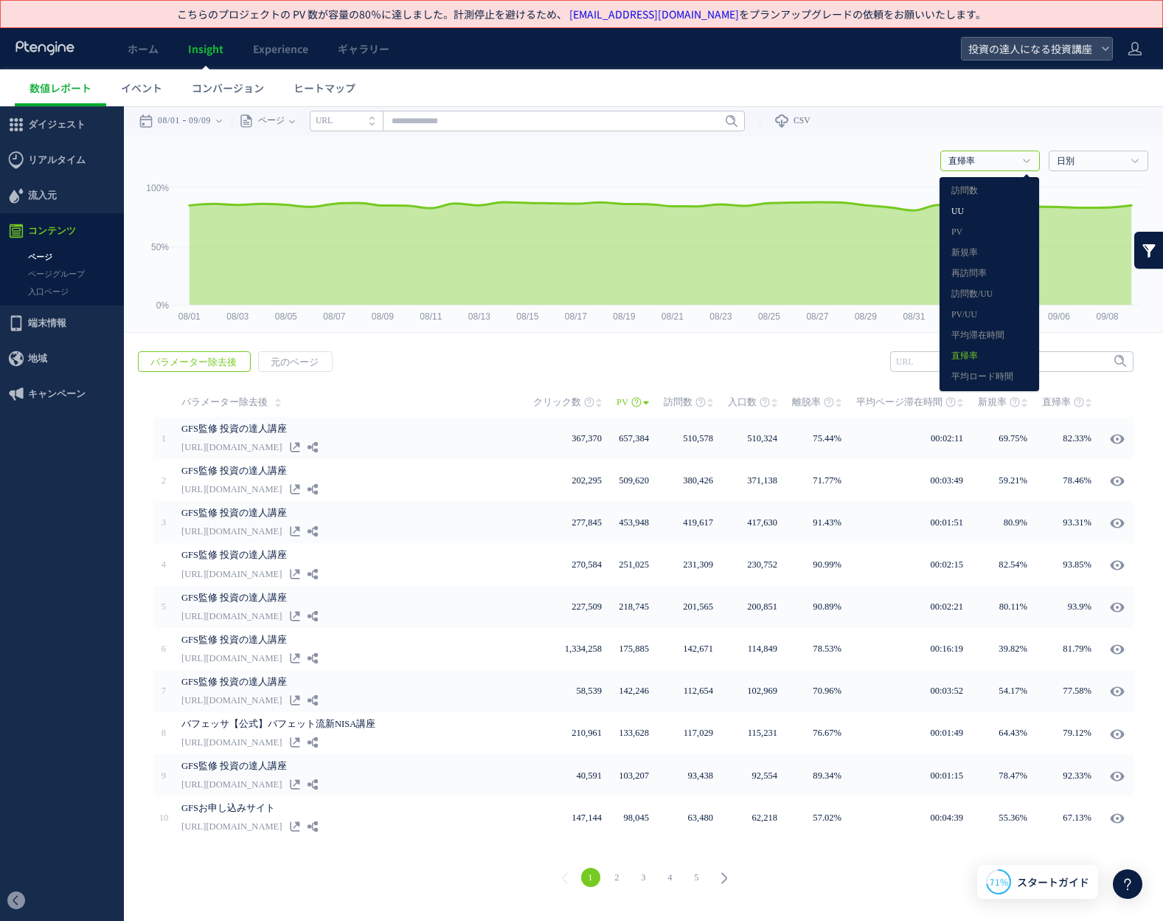
click at [974, 210] on link "UU" at bounding box center [990, 211] width 76 height 19
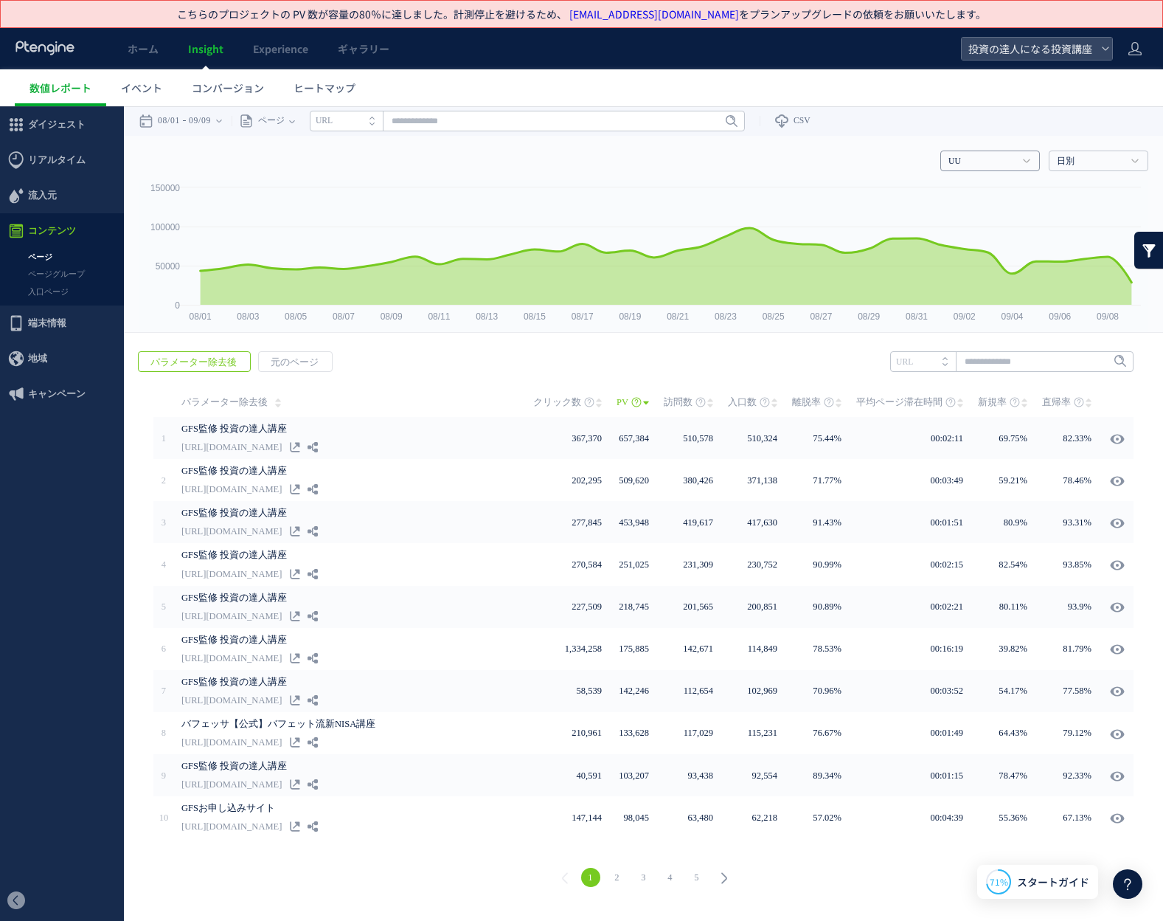
click at [983, 157] on link "UU" at bounding box center [982, 161] width 67 height 13
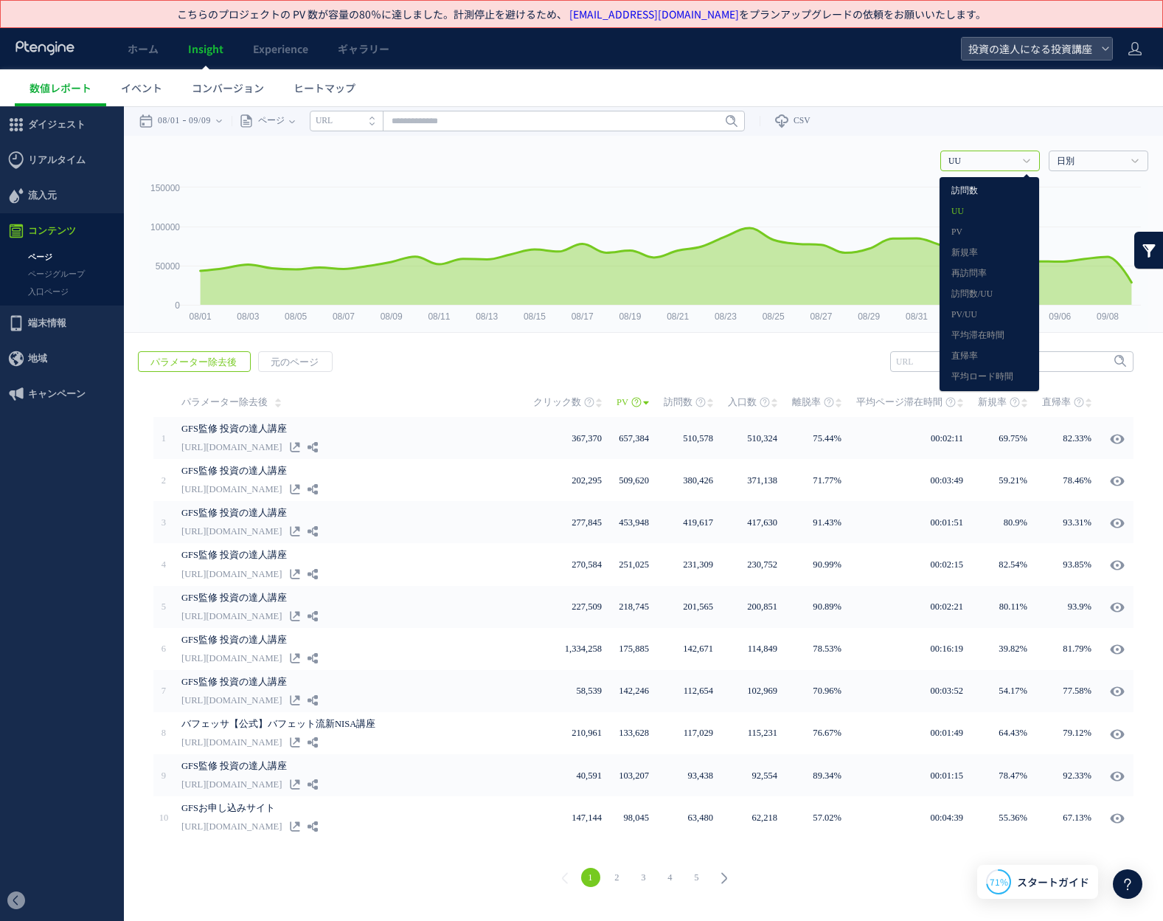
click at [979, 187] on link "訪問数" at bounding box center [990, 190] width 76 height 19
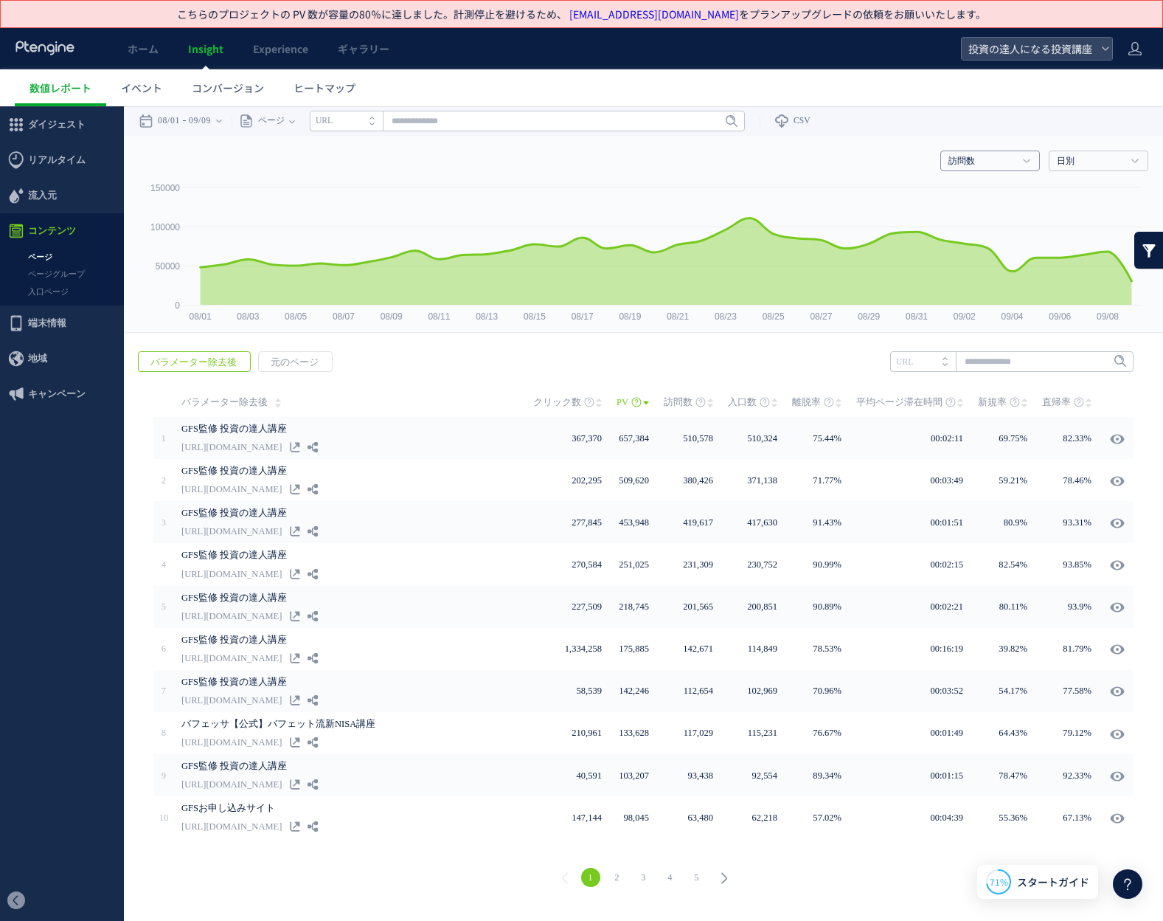
click at [1003, 165] on link "訪問数" at bounding box center [982, 161] width 67 height 13
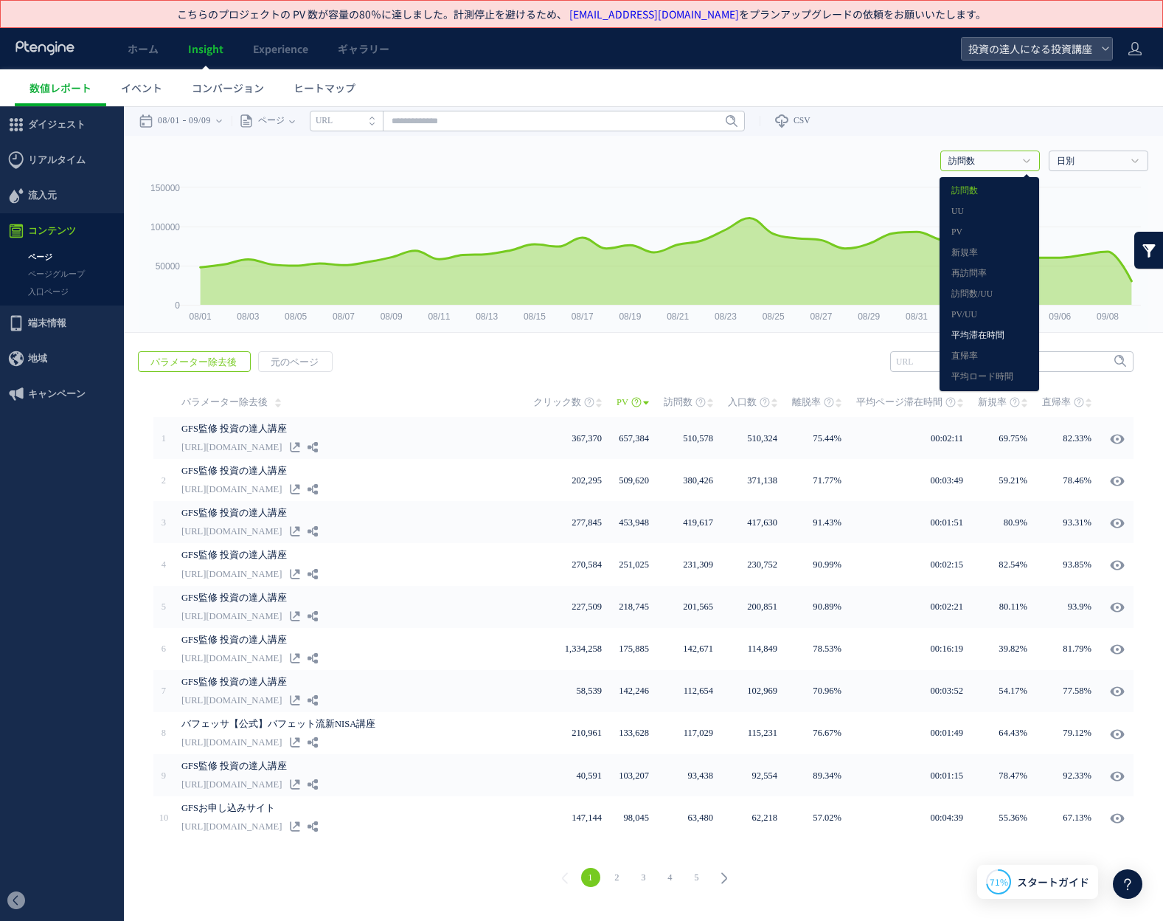
click at [988, 334] on link "平均滞在時間" at bounding box center [990, 335] width 76 height 19
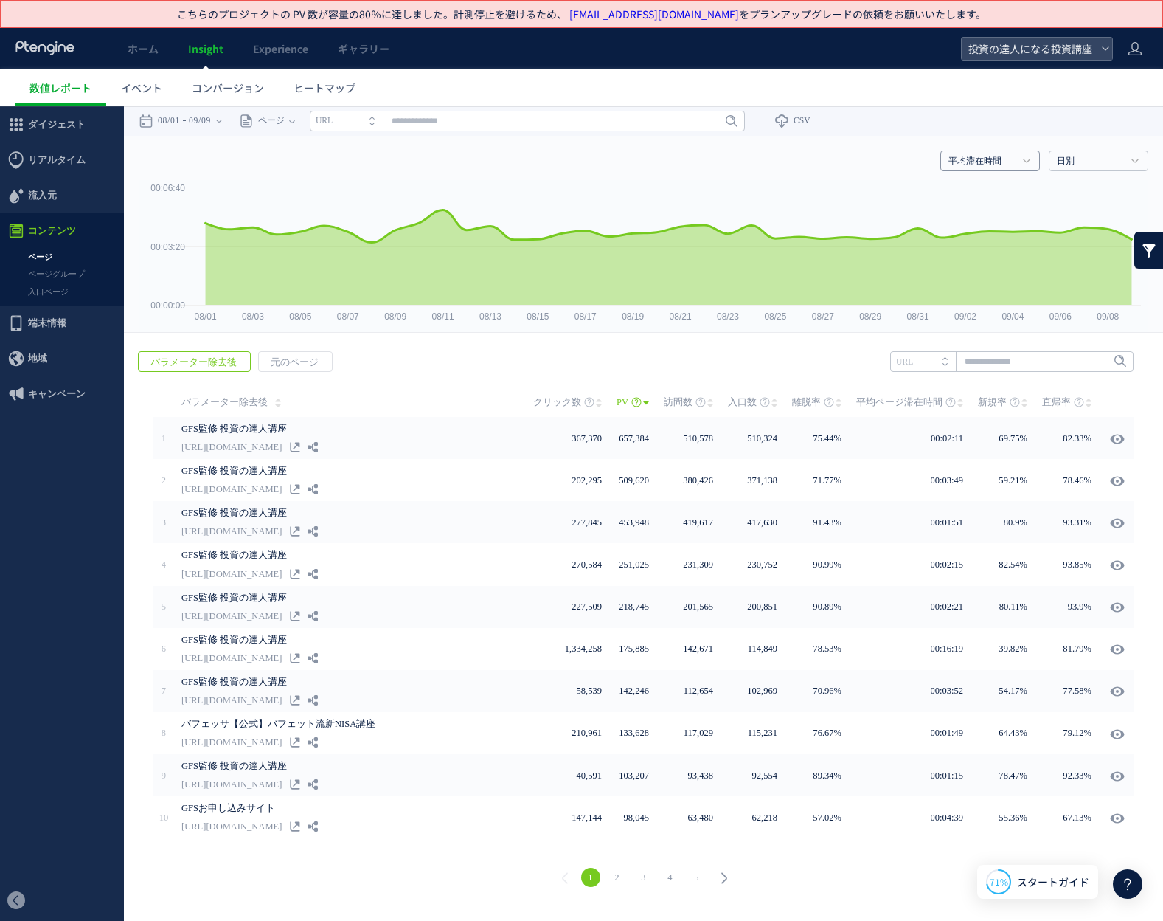
click at [1007, 159] on link "平均滞在時間" at bounding box center [982, 161] width 67 height 13
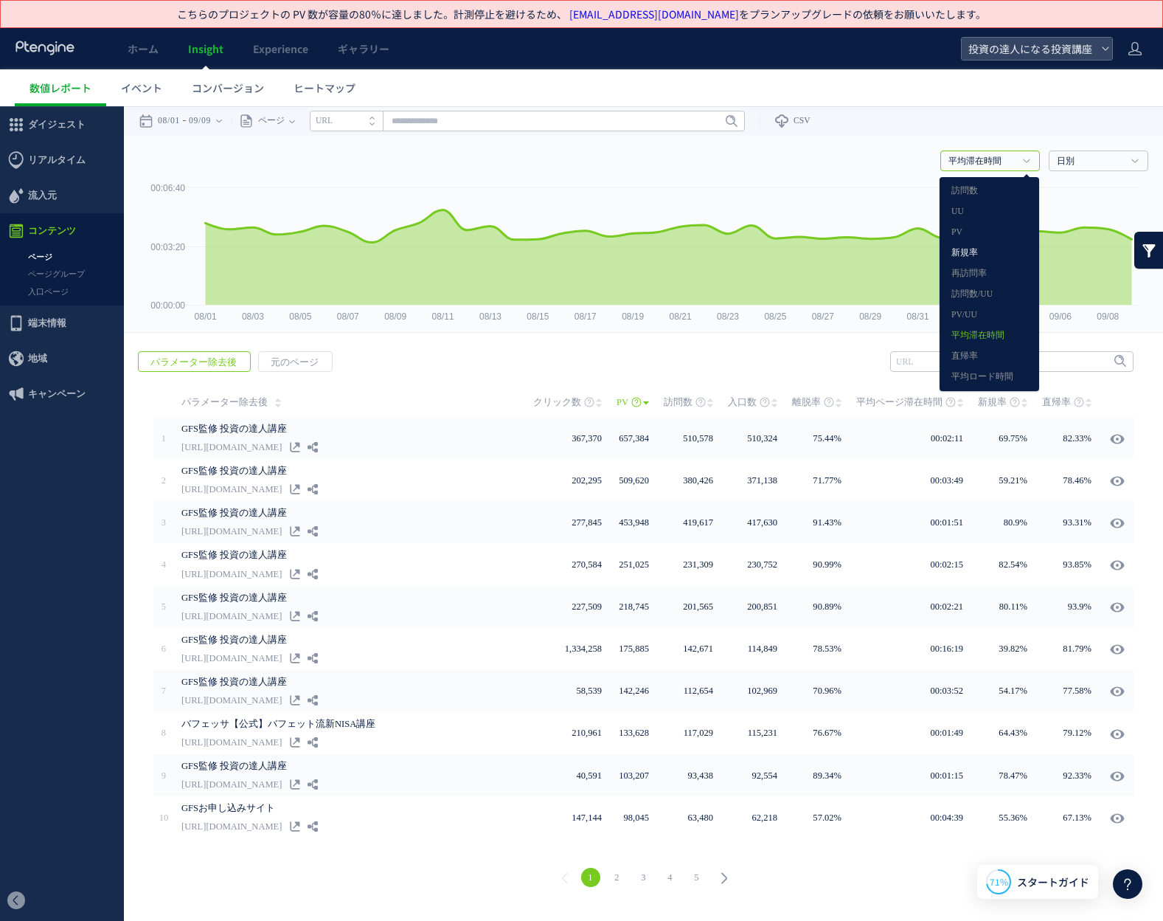
click at [983, 255] on link "新規率" at bounding box center [990, 252] width 76 height 19
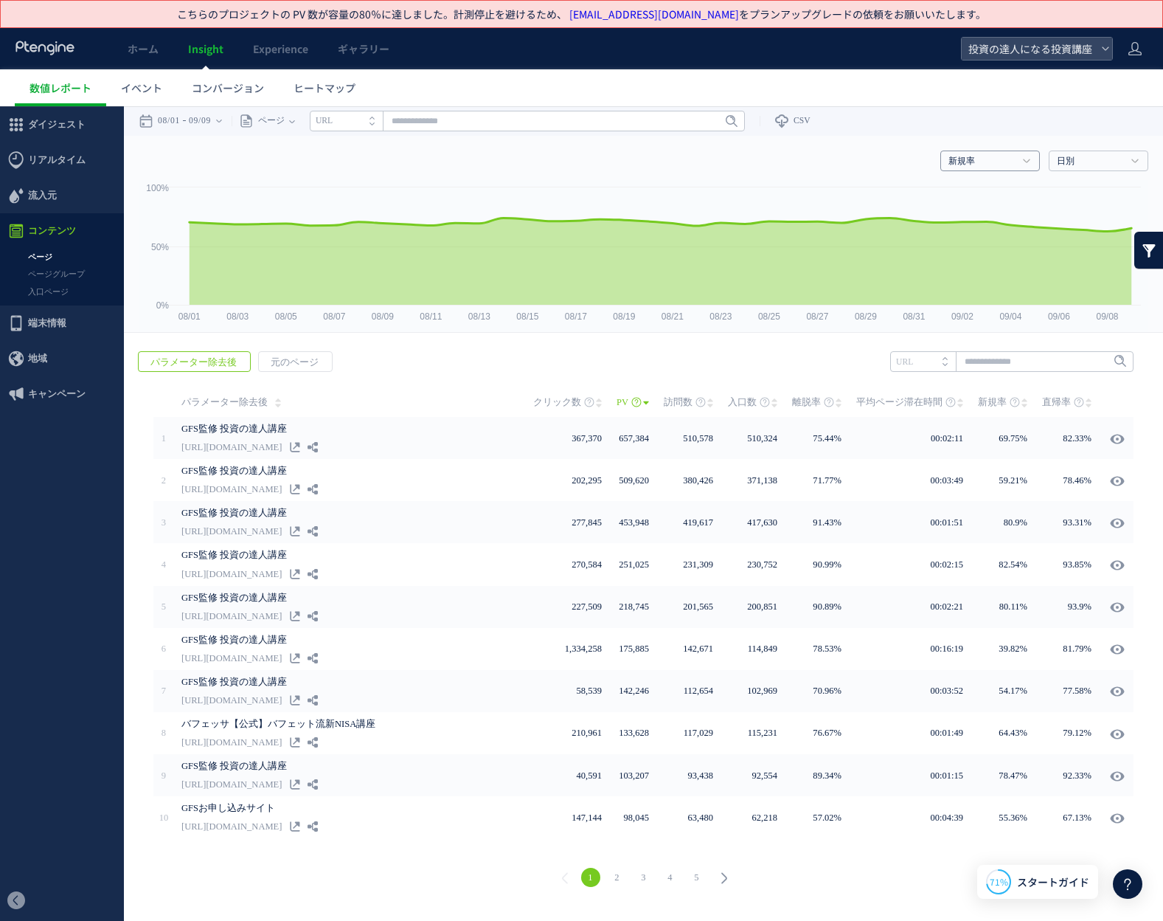
click at [971, 162] on link "新規率" at bounding box center [982, 161] width 67 height 13
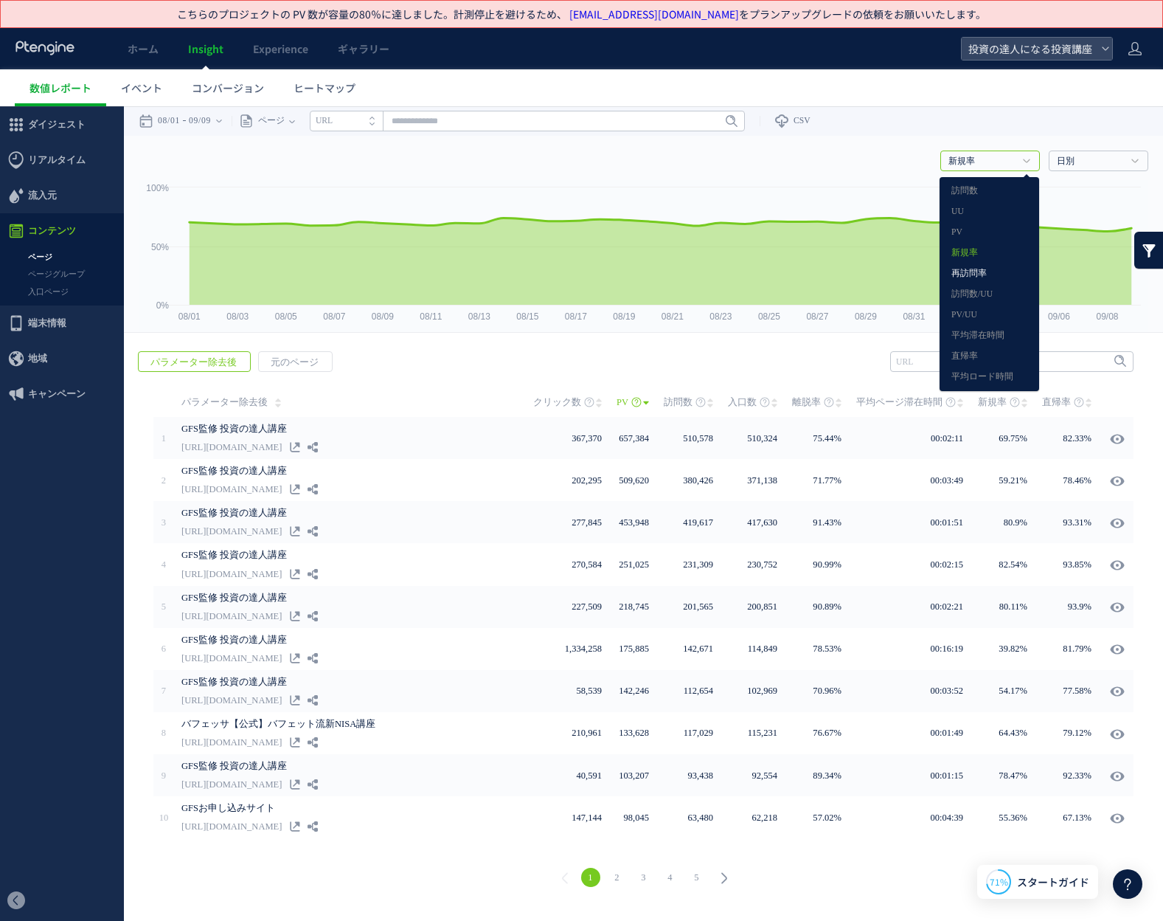
click at [974, 269] on link "再訪問率" at bounding box center [990, 273] width 76 height 19
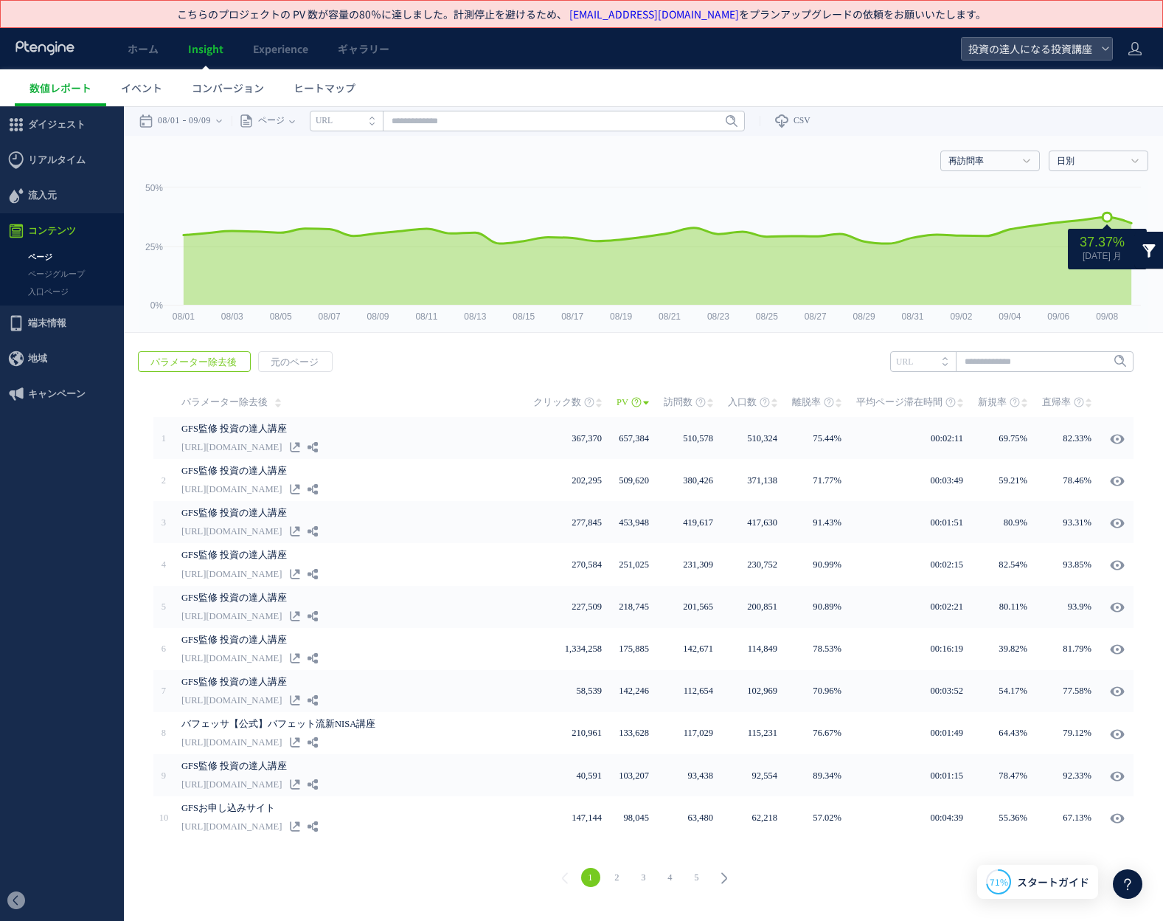
click at [1101, 288] on icon at bounding box center [658, 261] width 948 height 88
click at [1150, 250] on link at bounding box center [1150, 250] width 30 height 37
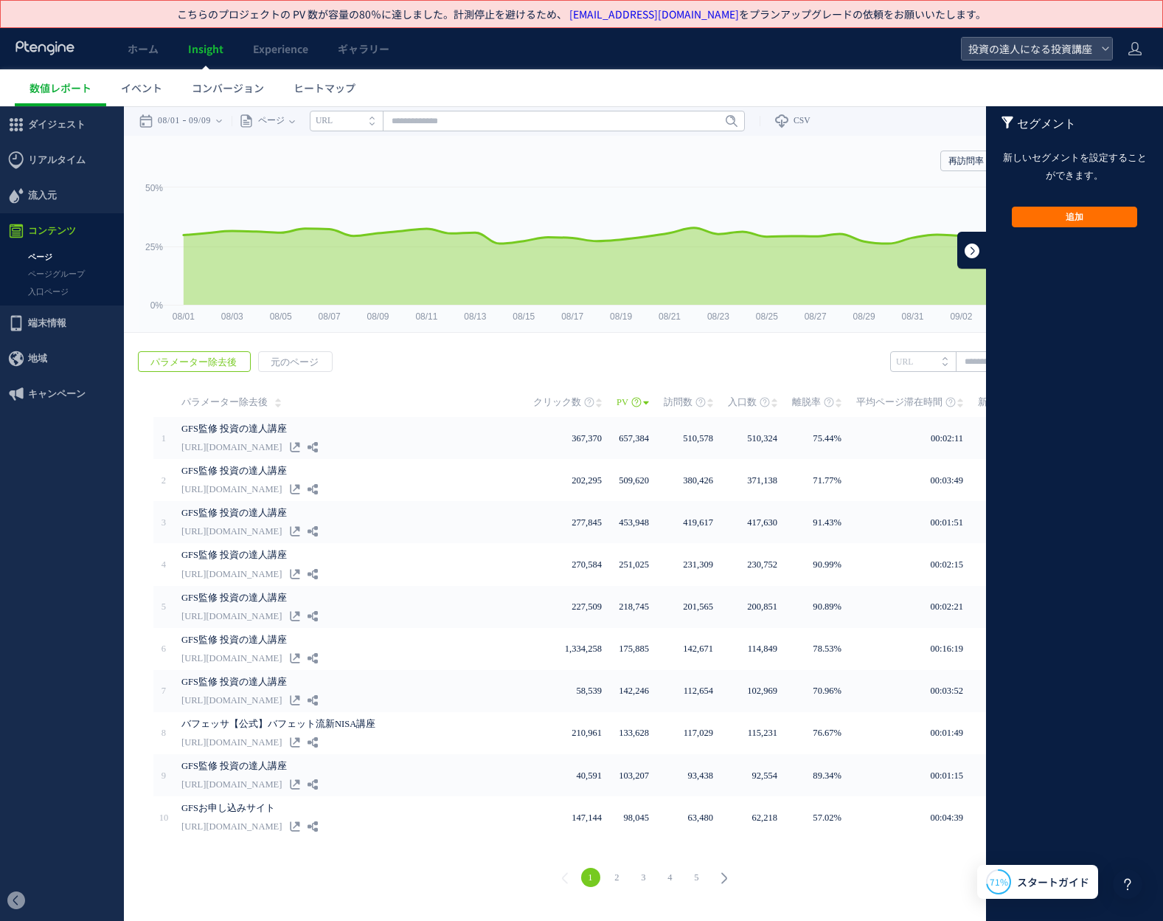
click at [968, 252] on link at bounding box center [973, 250] width 30 height 37
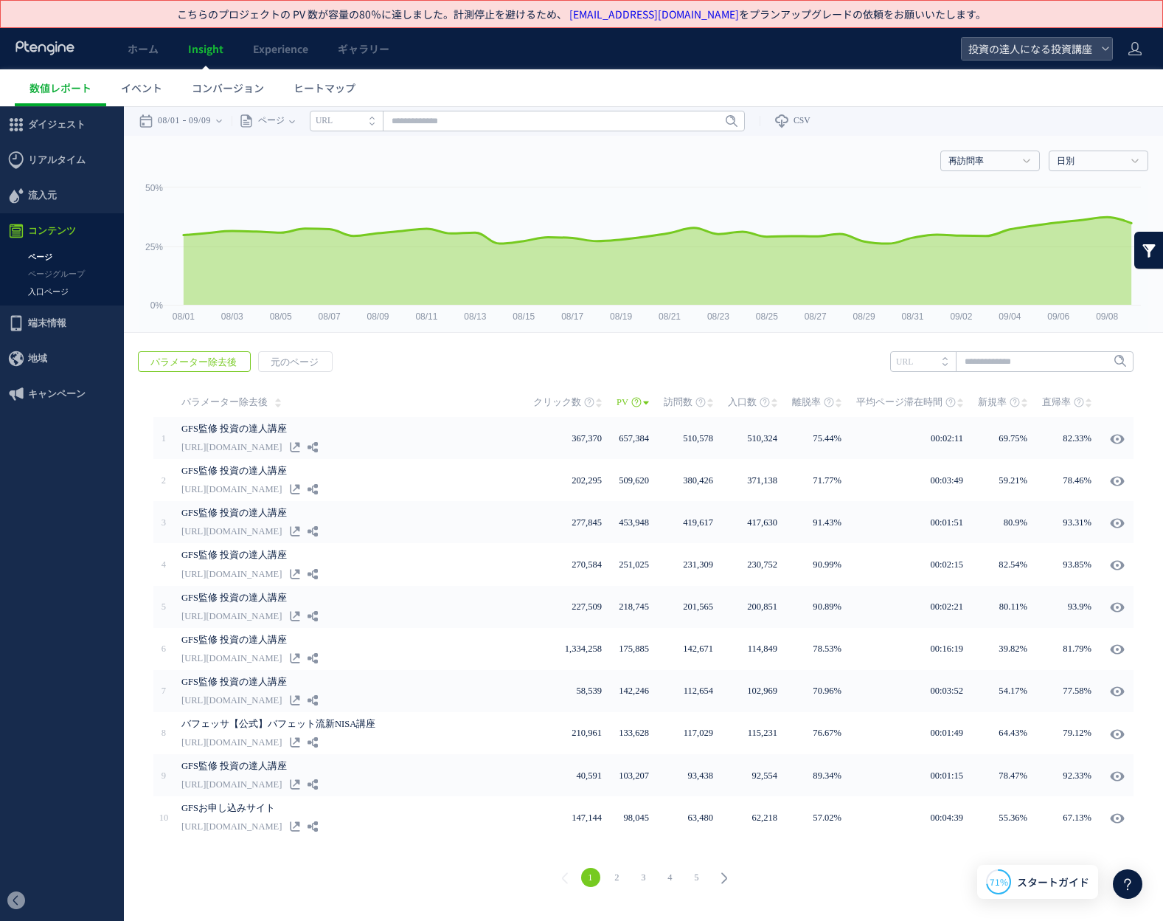
click at [57, 299] on link "入口ページ" at bounding box center [62, 291] width 124 height 17
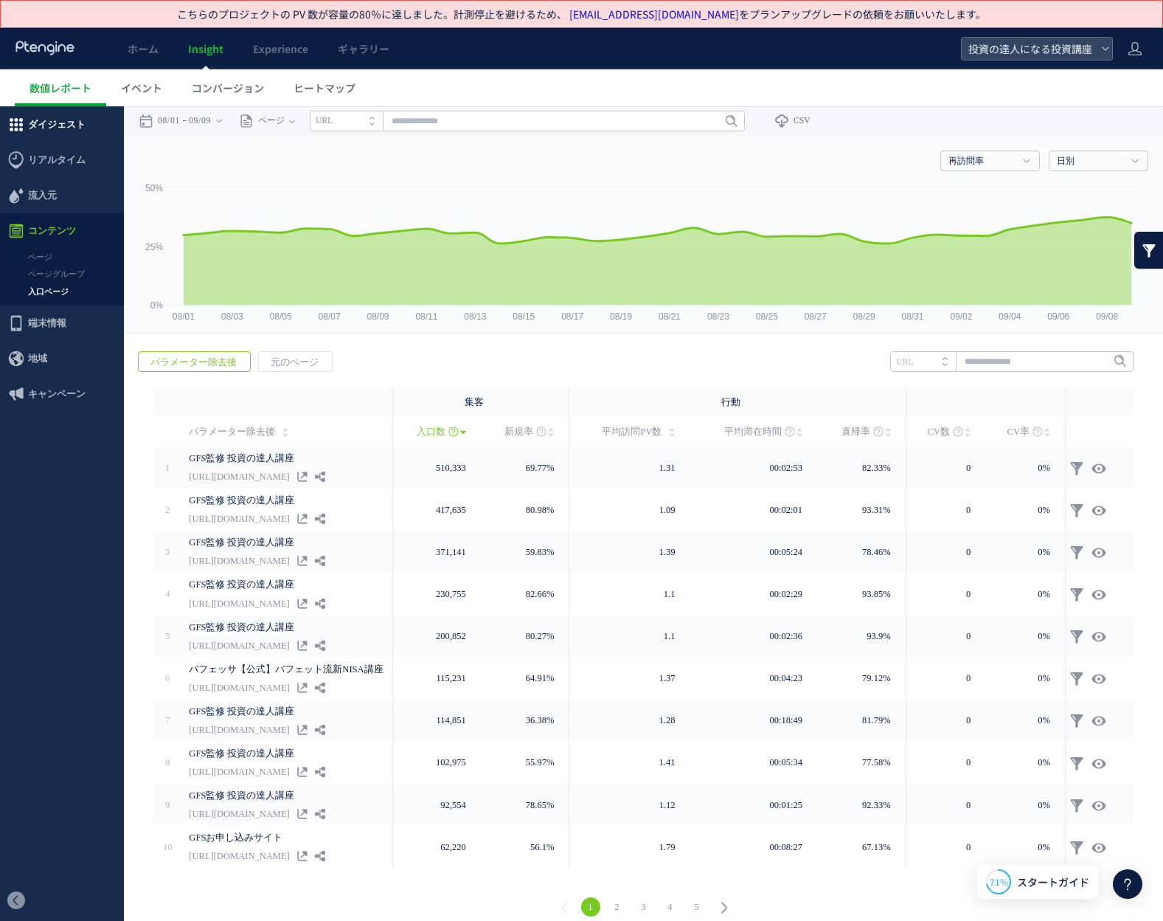
click at [52, 132] on span "ダイジェスト" at bounding box center [57, 124] width 58 height 35
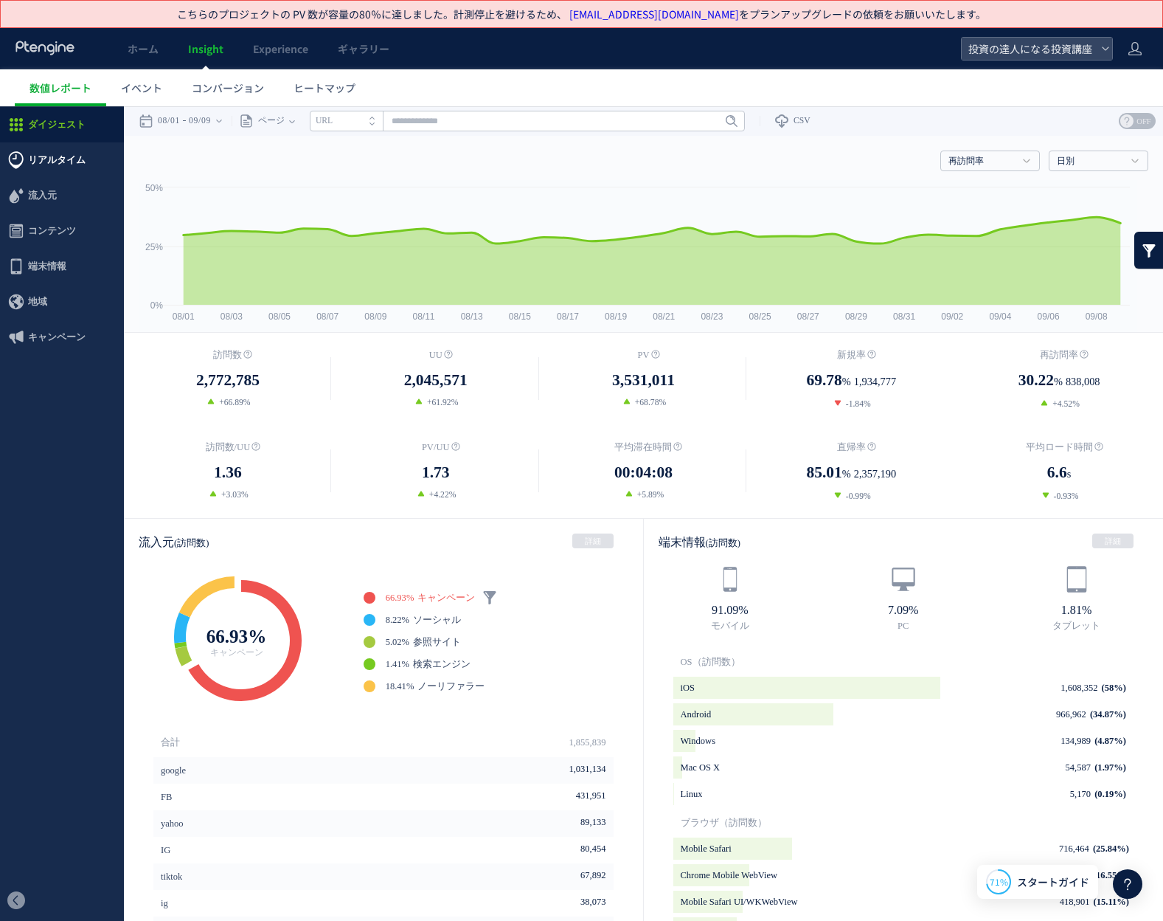
click at [51, 165] on span "リアルタイム" at bounding box center [57, 159] width 58 height 35
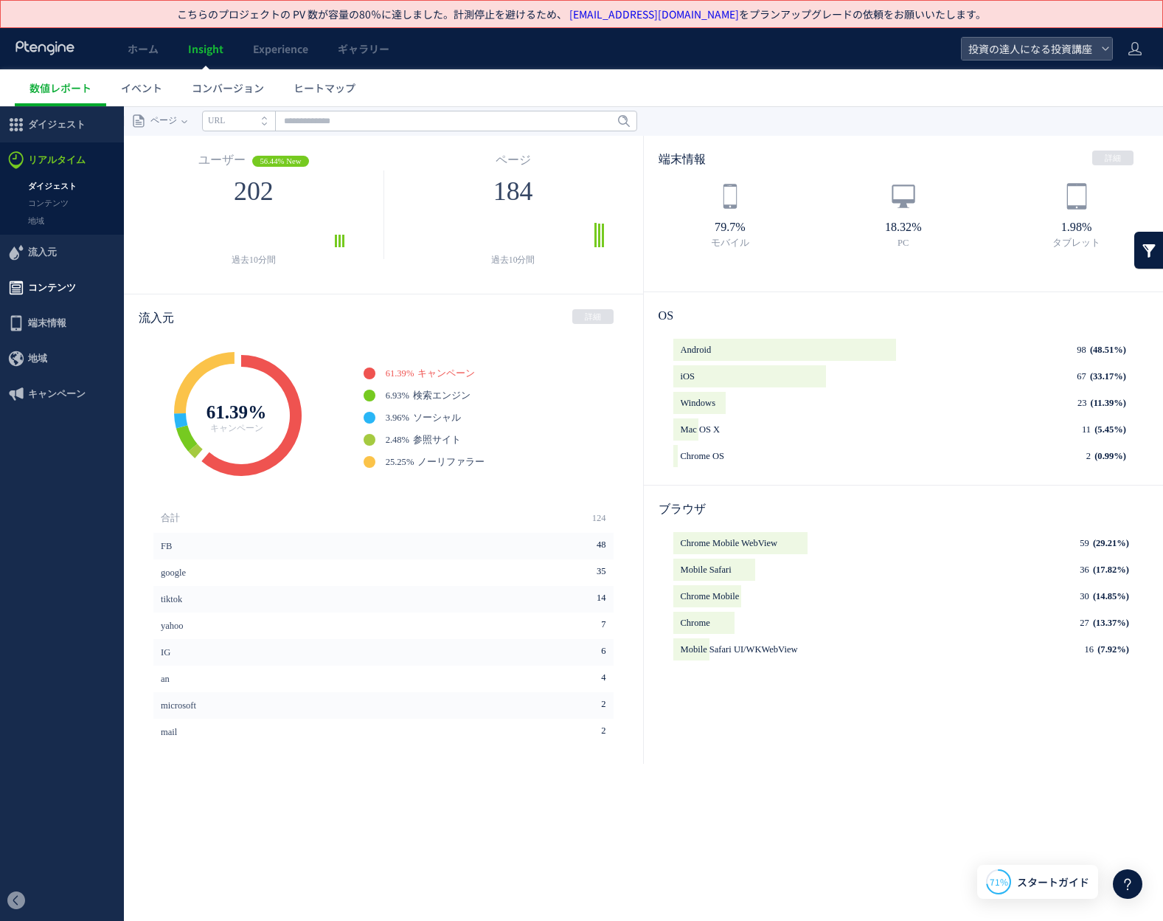
click at [52, 277] on span "コンテンツ" at bounding box center [52, 287] width 48 height 35
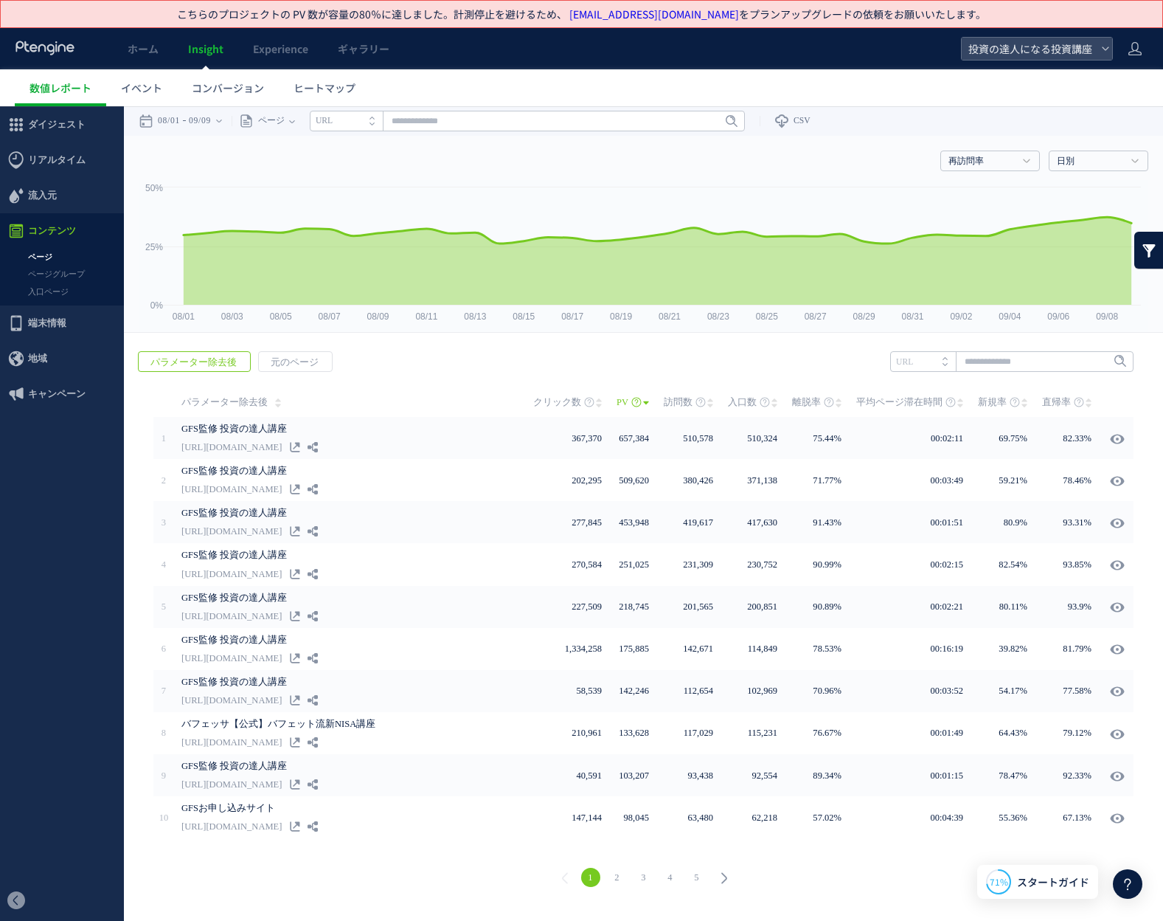
click at [52, 277] on link "ページグループ" at bounding box center [62, 274] width 124 height 17
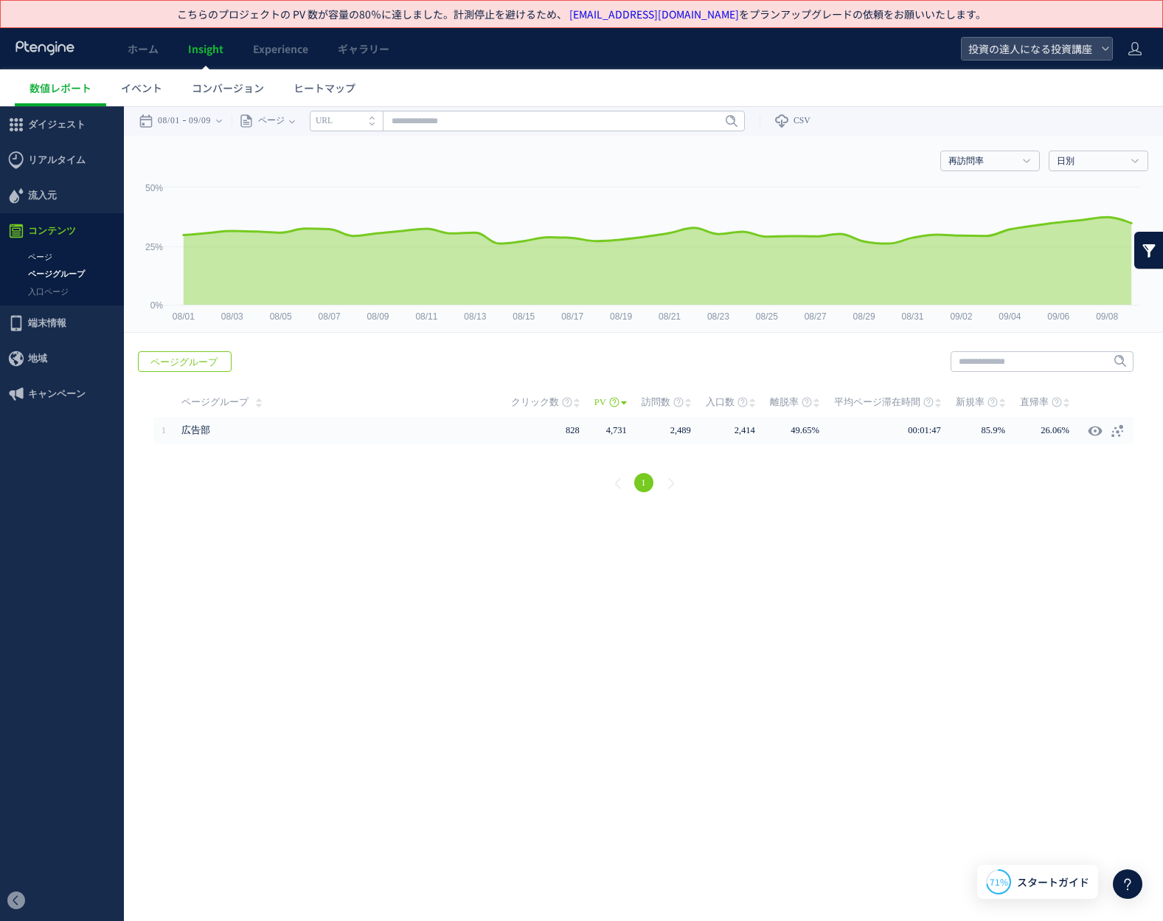
click at [53, 258] on link "ページ" at bounding box center [62, 257] width 124 height 17
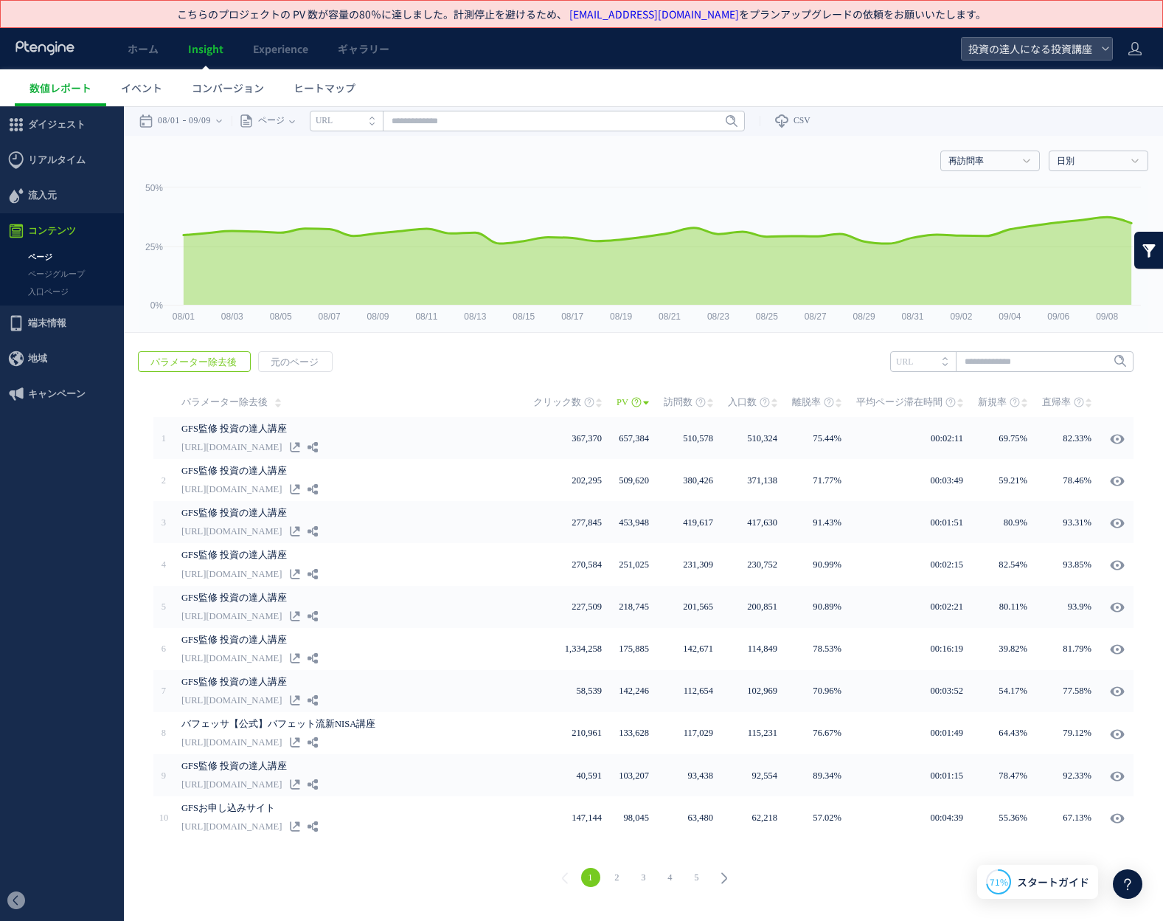
click at [618, 874] on link "2" at bounding box center [617, 877] width 19 height 19
click at [721, 879] on icon at bounding box center [724, 878] width 21 height 21
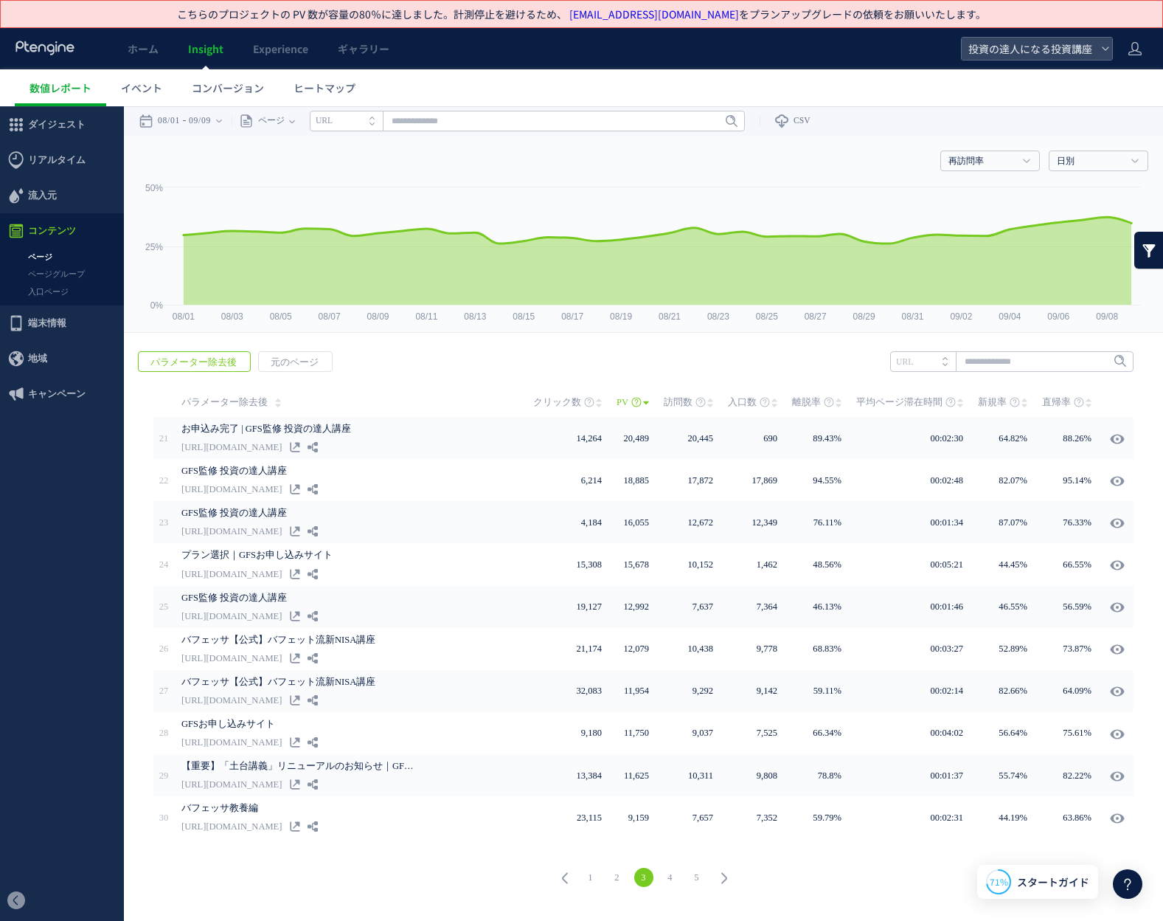
click at [721, 879] on icon at bounding box center [724, 878] width 21 height 21
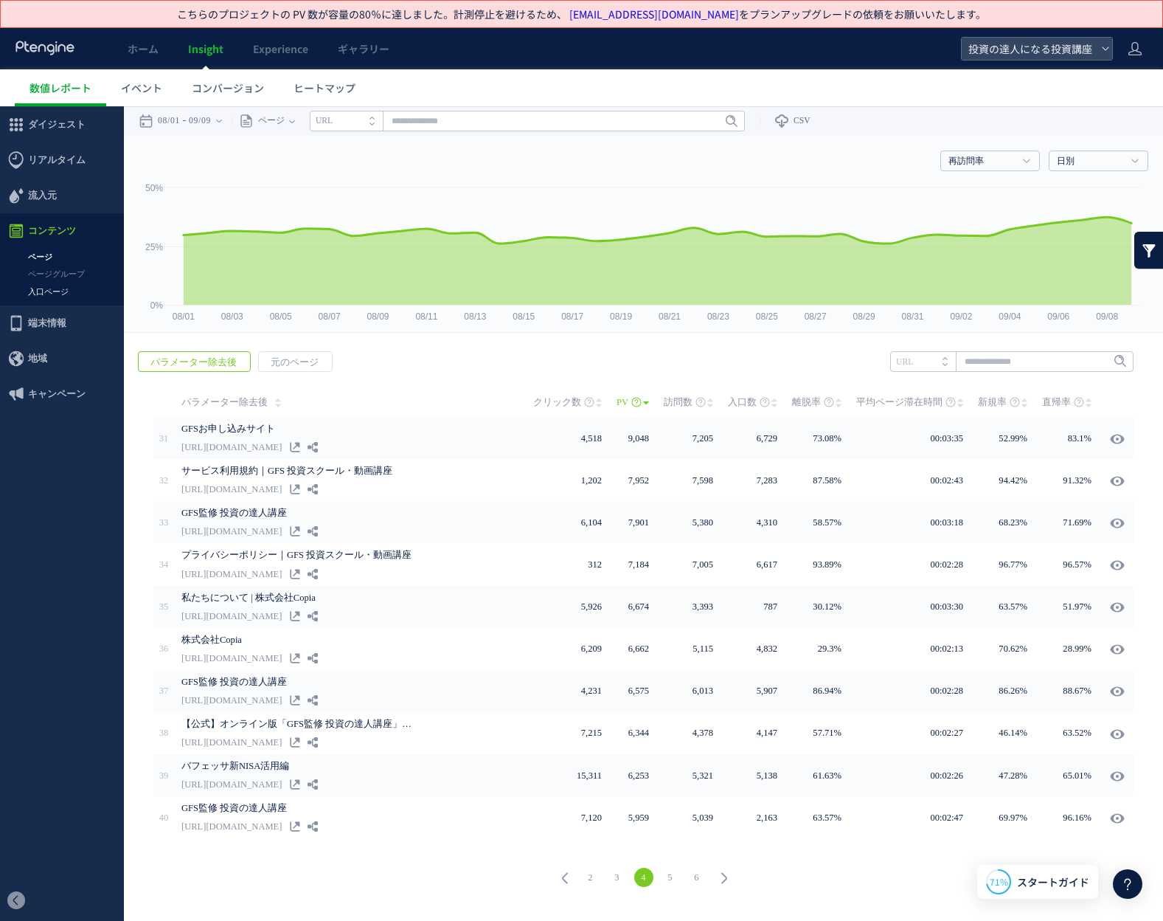
click at [72, 292] on link "入口ページ" at bounding box center [62, 291] width 124 height 17
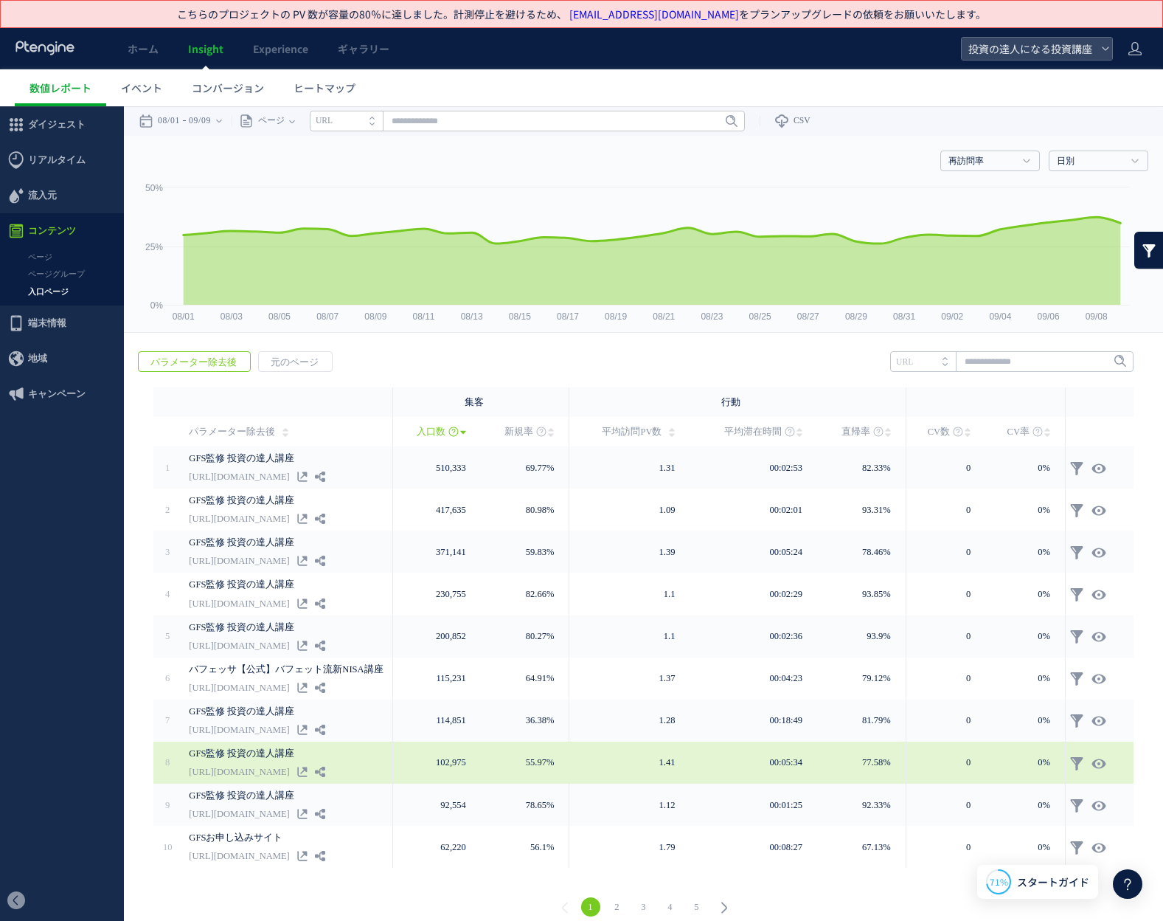
scroll to position [13, 0]
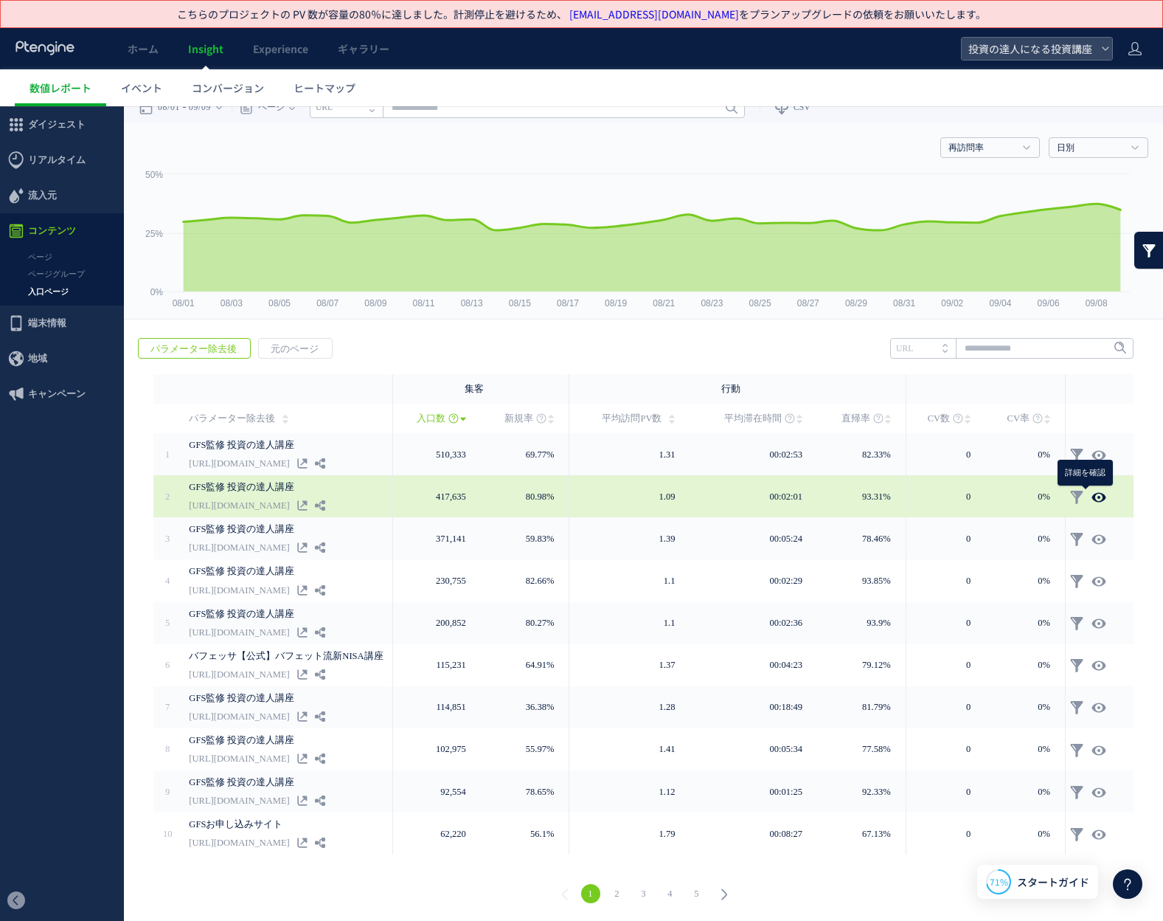
click at [1095, 494] on icon at bounding box center [1099, 497] width 15 height 15
type input "**********"
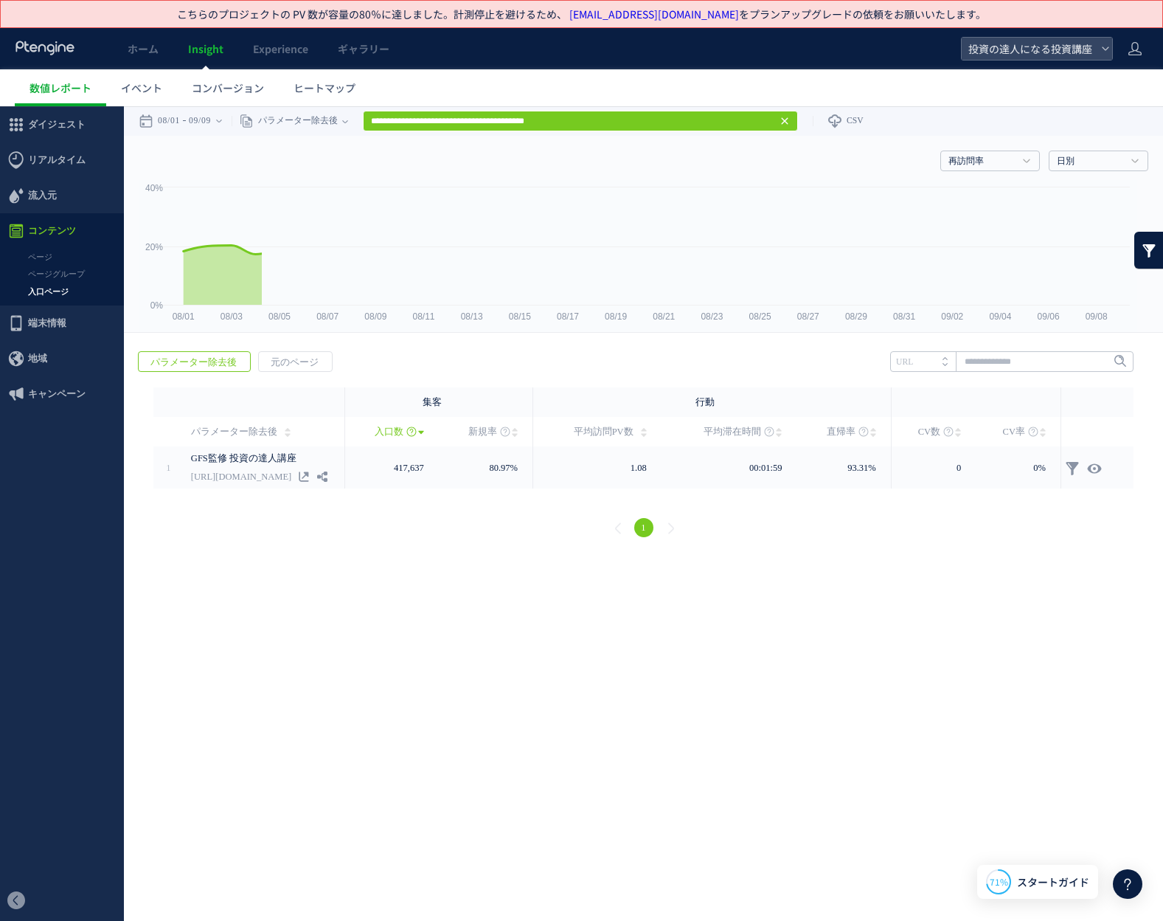
scroll to position [0, 0]
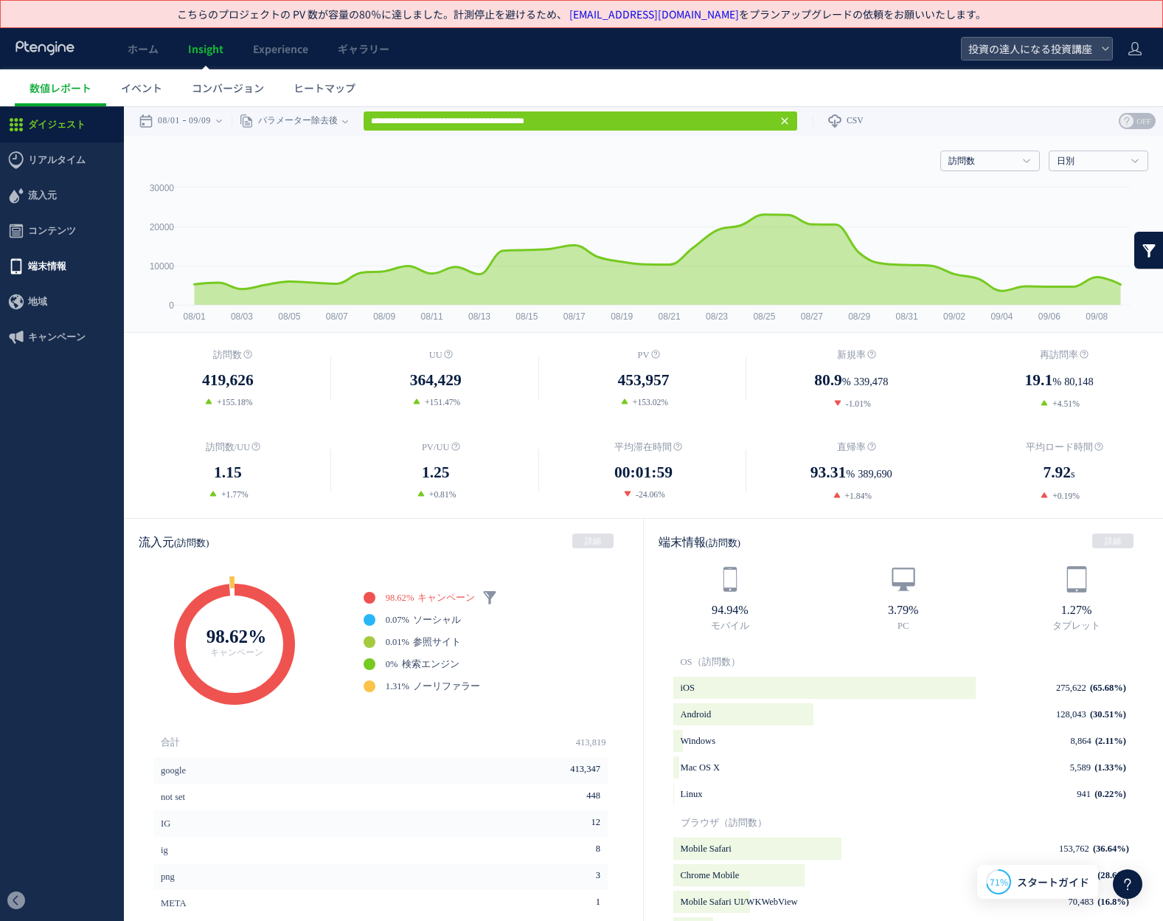
click at [69, 261] on span "端末情報" at bounding box center [62, 266] width 124 height 35
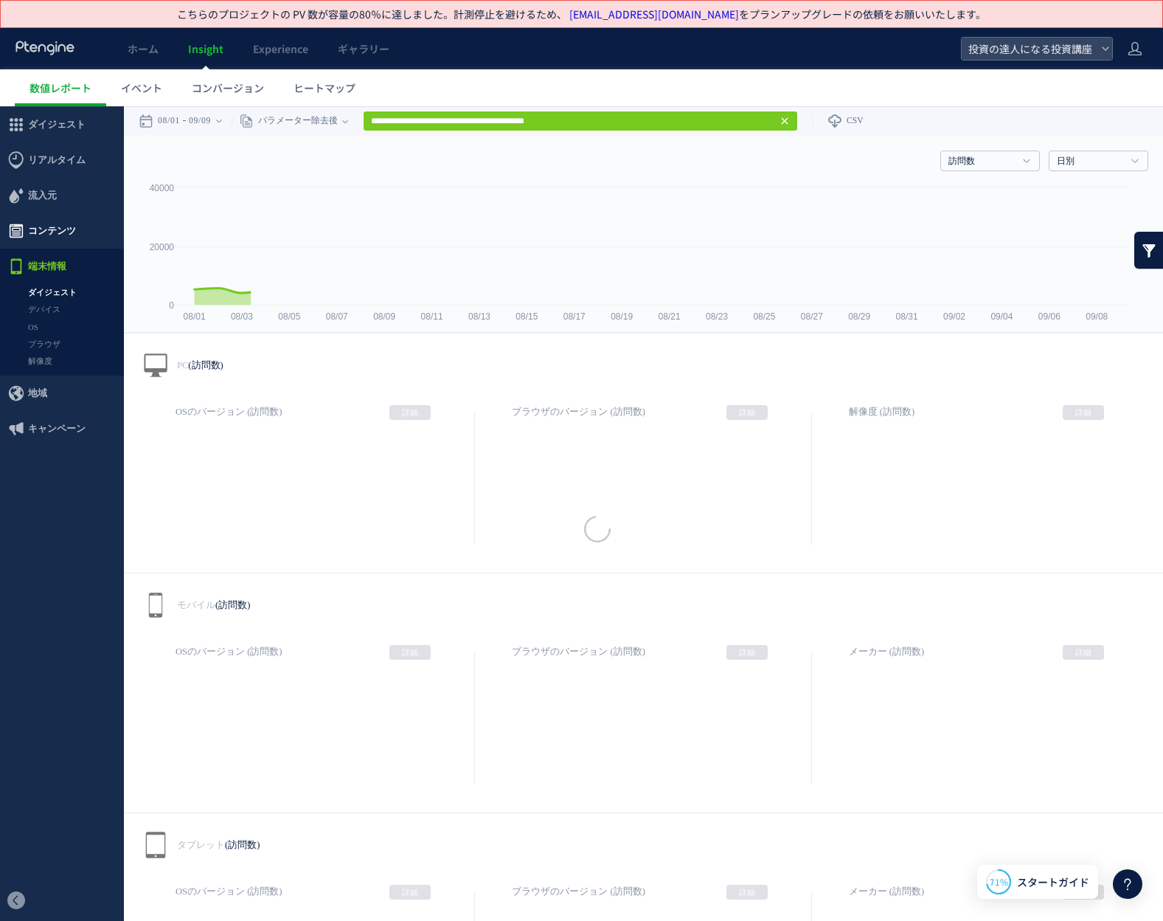
drag, startPoint x: 67, startPoint y: 349, endPoint x: 67, endPoint y: 242, distance: 107.0
click at [67, 242] on span "コンテンツ" at bounding box center [52, 230] width 48 height 35
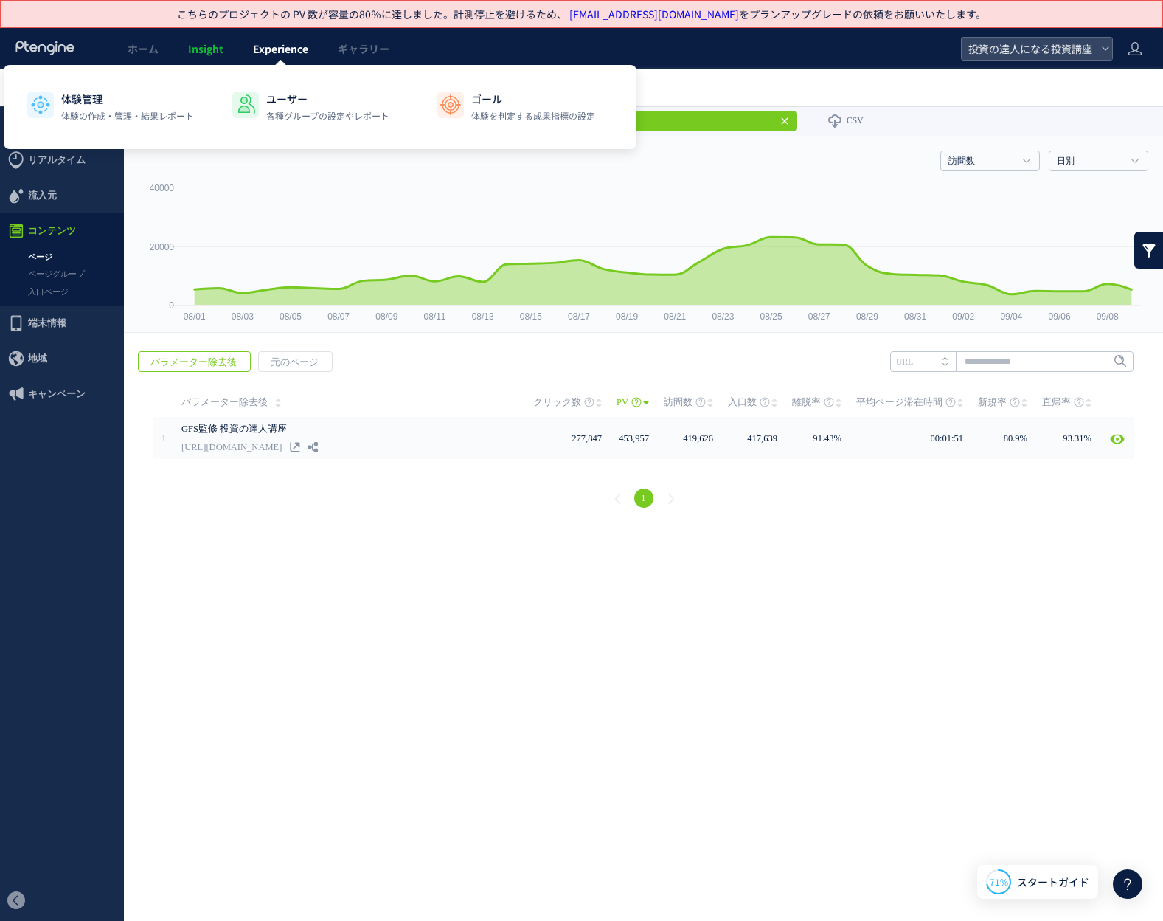
click at [263, 55] on span "Experience" at bounding box center [280, 48] width 55 height 15
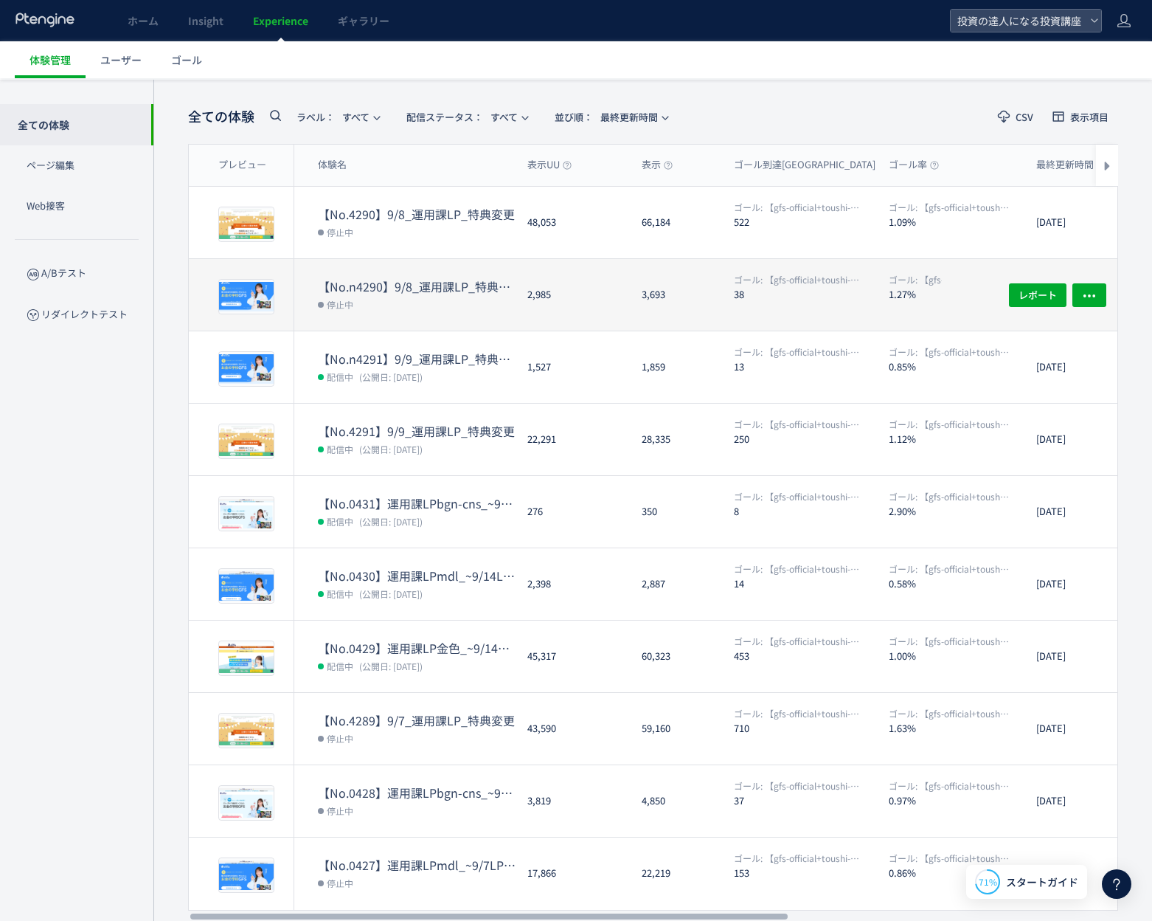
scroll to position [125, 0]
